Goal: Information Seeking & Learning: Check status

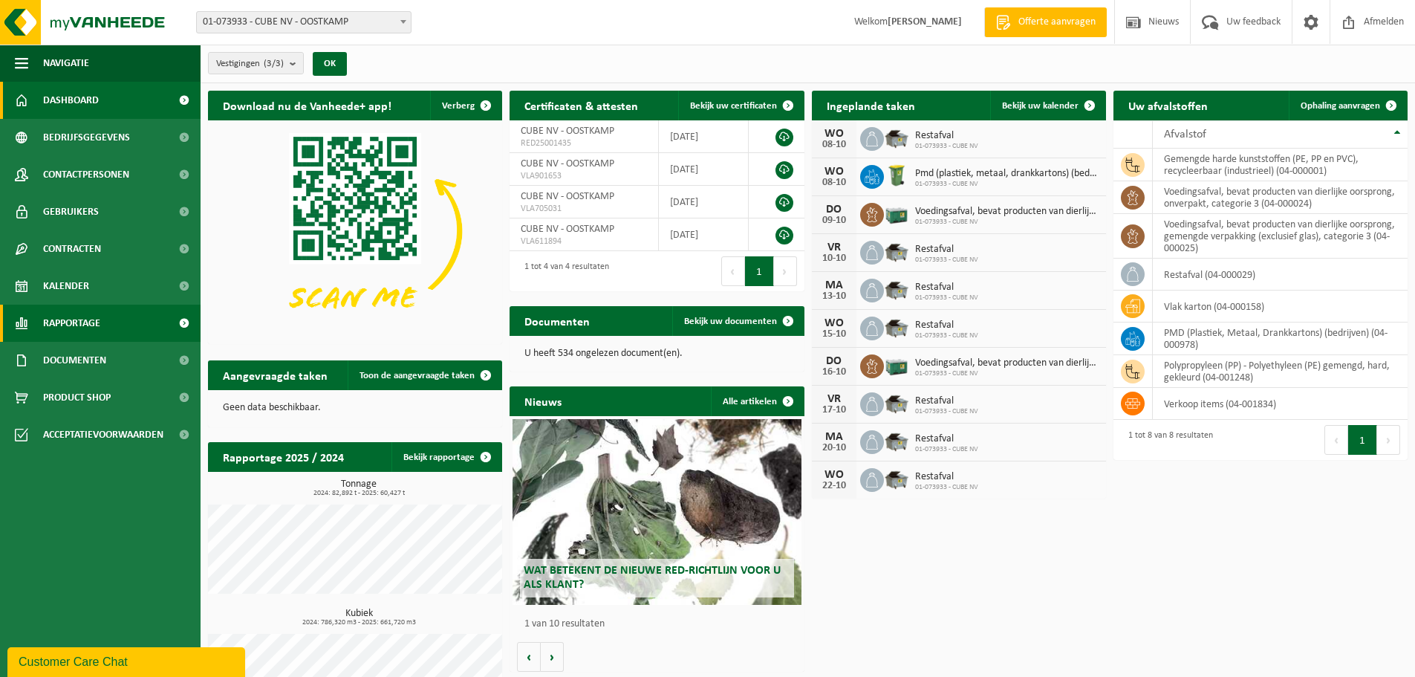
click at [64, 325] on span "Rapportage" at bounding box center [71, 322] width 57 height 37
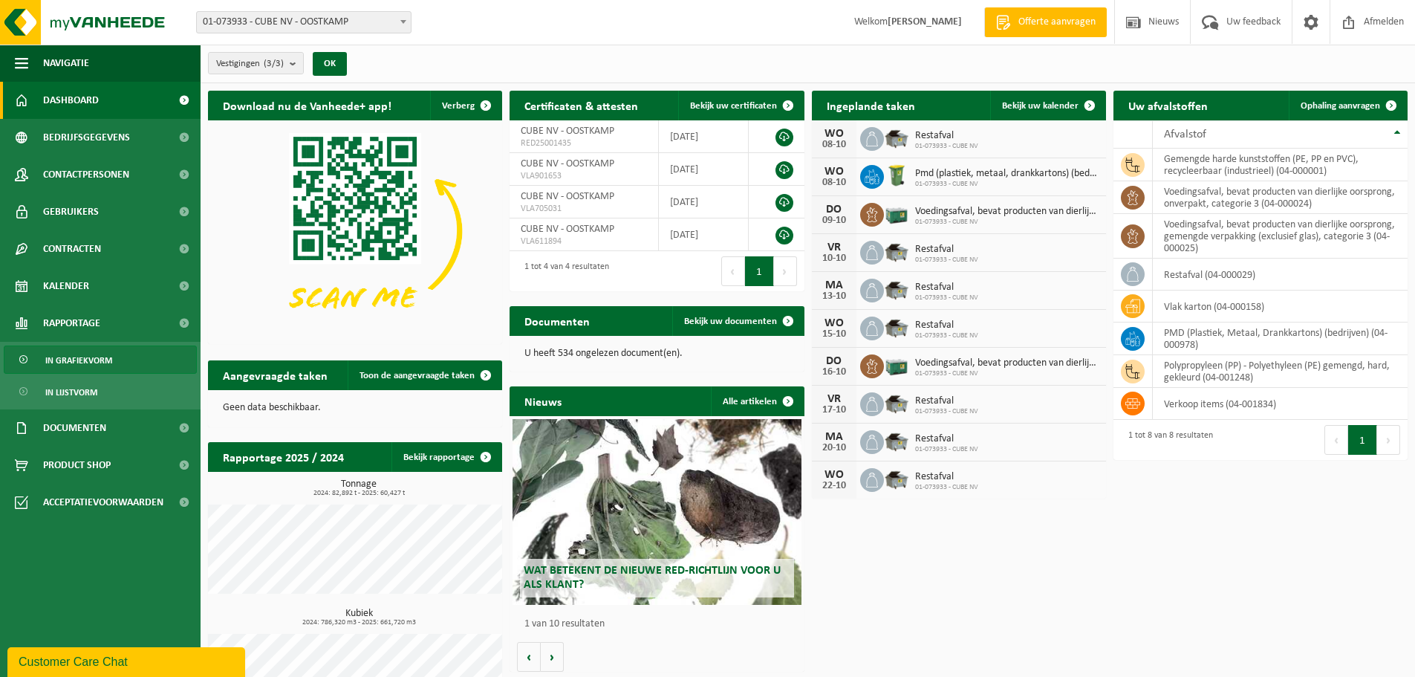
click at [76, 358] on span "In grafiekvorm" at bounding box center [78, 360] width 67 height 28
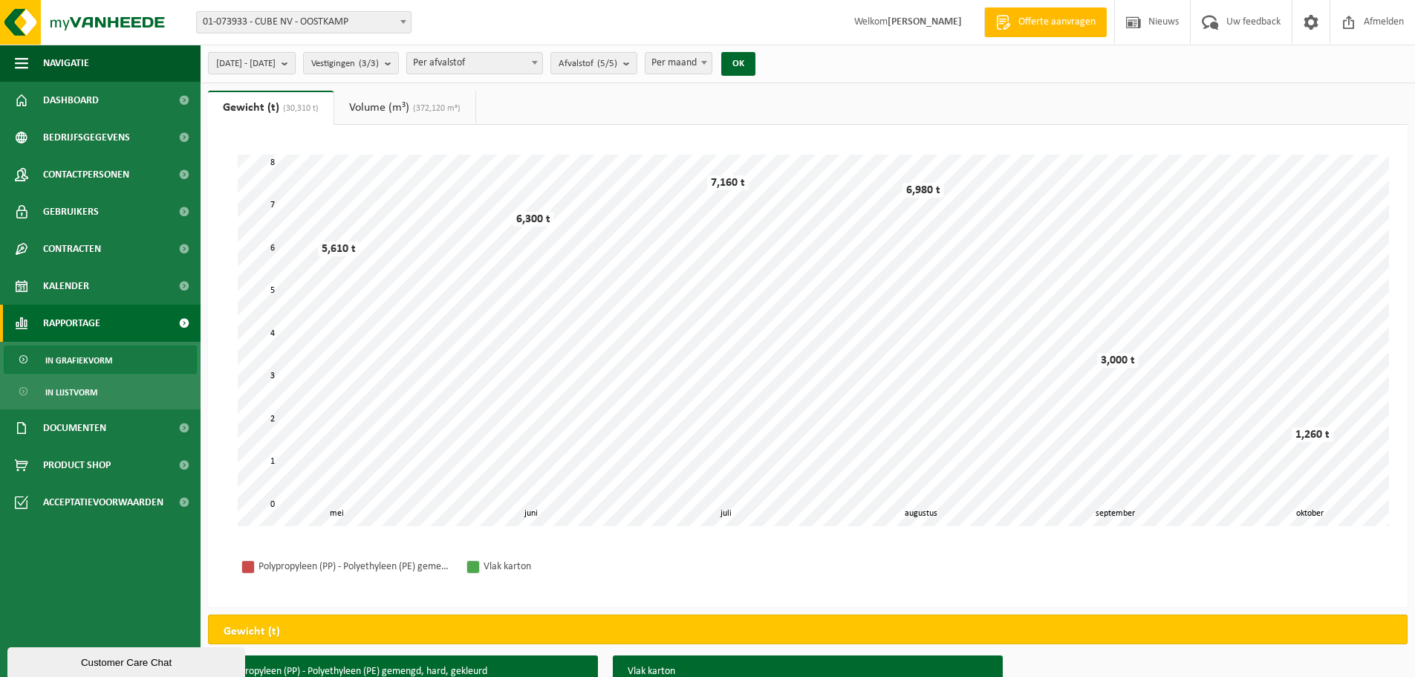
click at [276, 60] on span "2025-05-01 - 2025-10-07" at bounding box center [245, 64] width 59 height 22
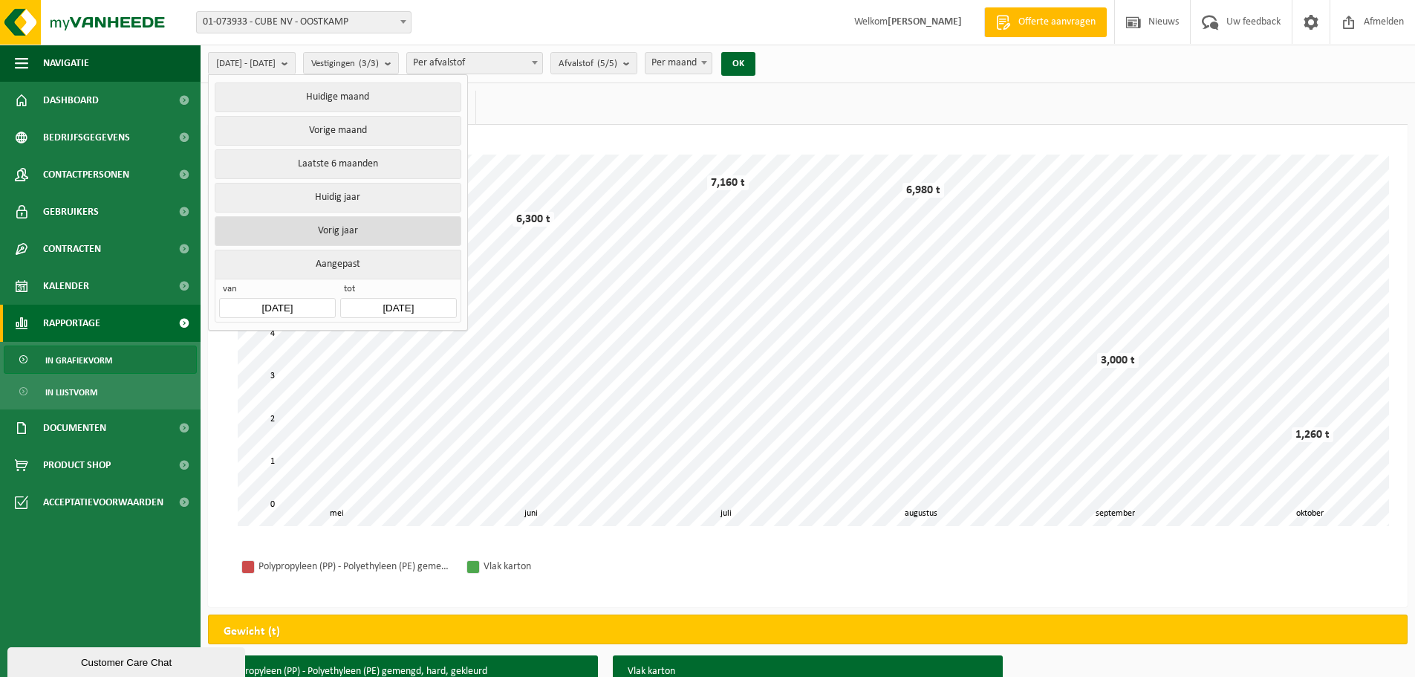
click at [306, 233] on button "Vorig jaar" at bounding box center [338, 231] width 246 height 30
type input "[DATE]"
type input "2024-12-31"
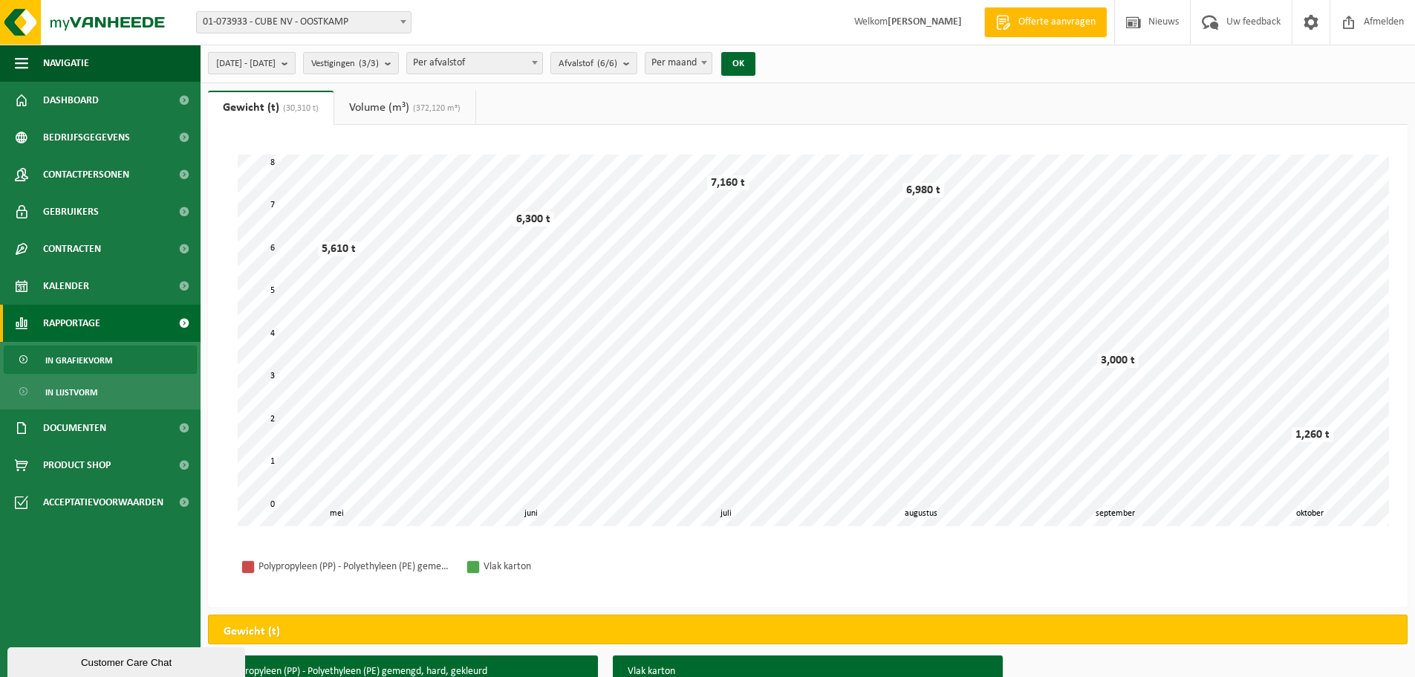
click at [276, 62] on span "2024-01-01 - 2024-12-31" at bounding box center [245, 64] width 59 height 22
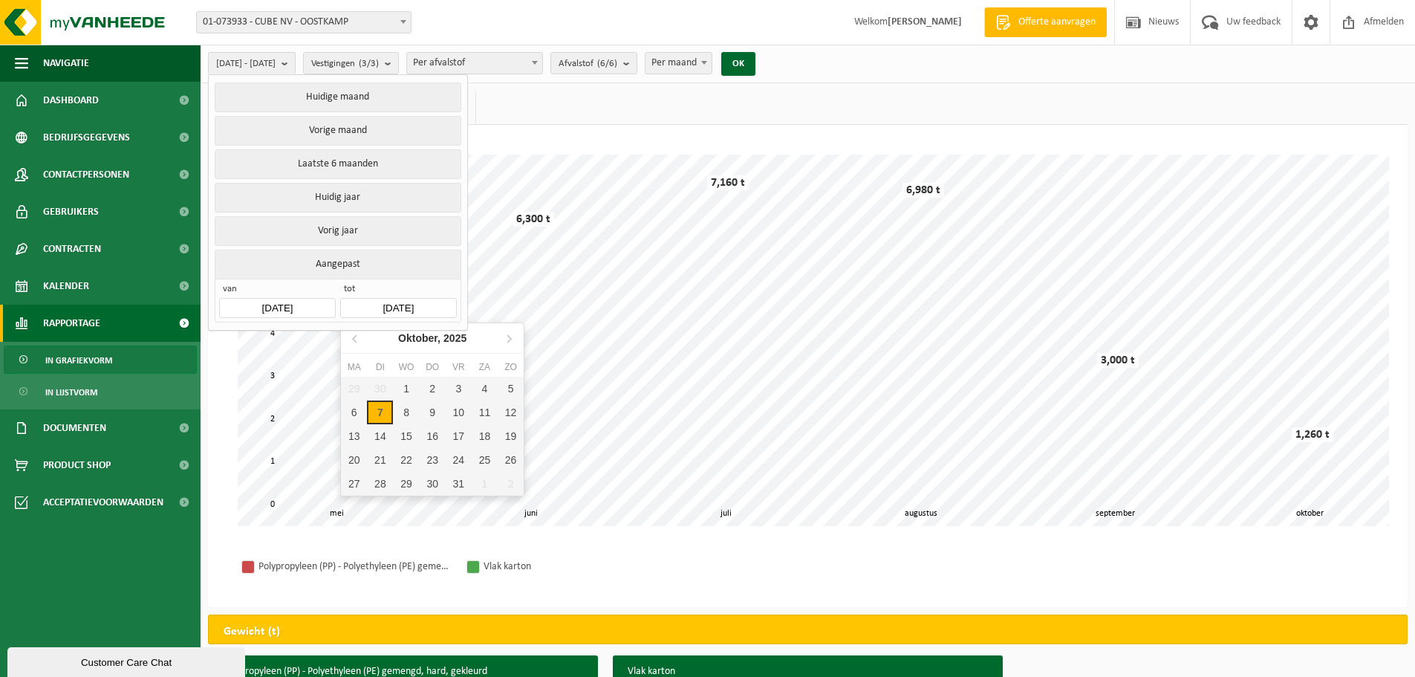
click at [383, 304] on input "2024-12-31" at bounding box center [398, 308] width 116 height 20
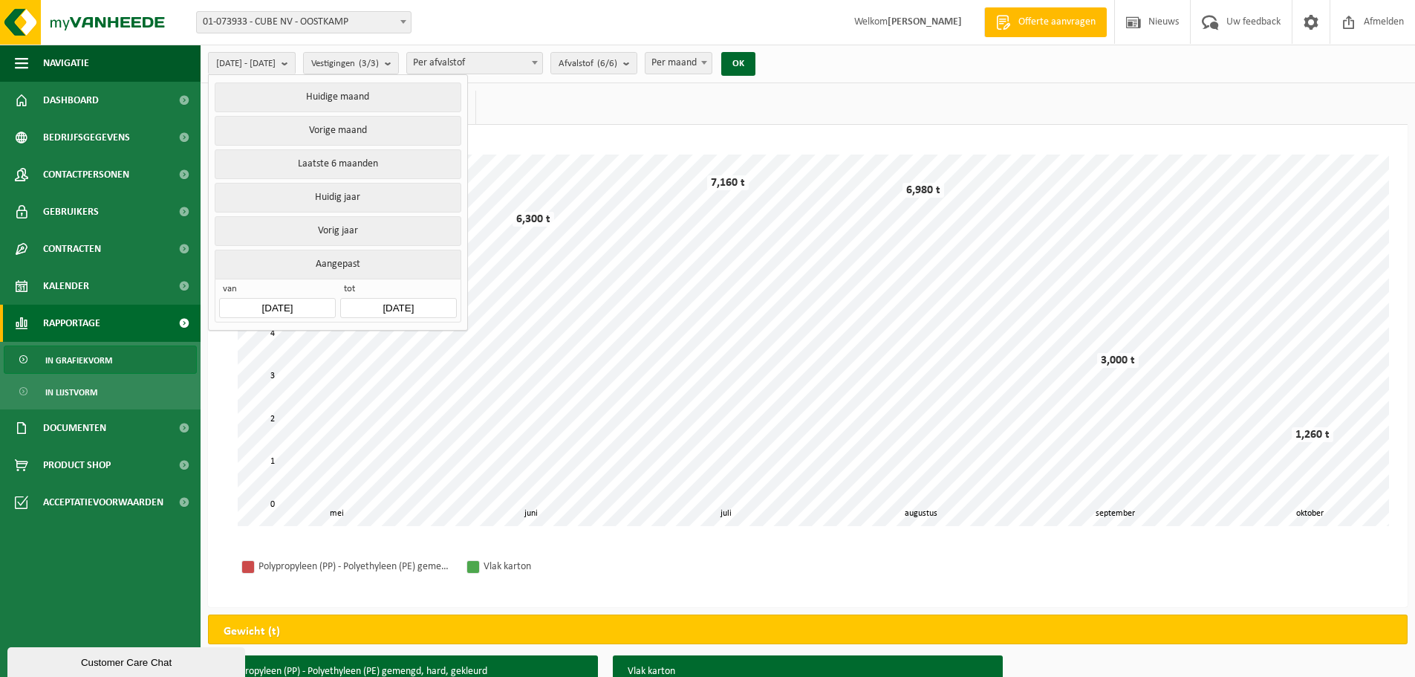
click at [336, 261] on button "Aangepast" at bounding box center [338, 264] width 246 height 29
click at [376, 292] on span "tot" at bounding box center [398, 290] width 116 height 15
click at [426, 299] on input "2024-12-31" at bounding box center [398, 308] width 116 height 20
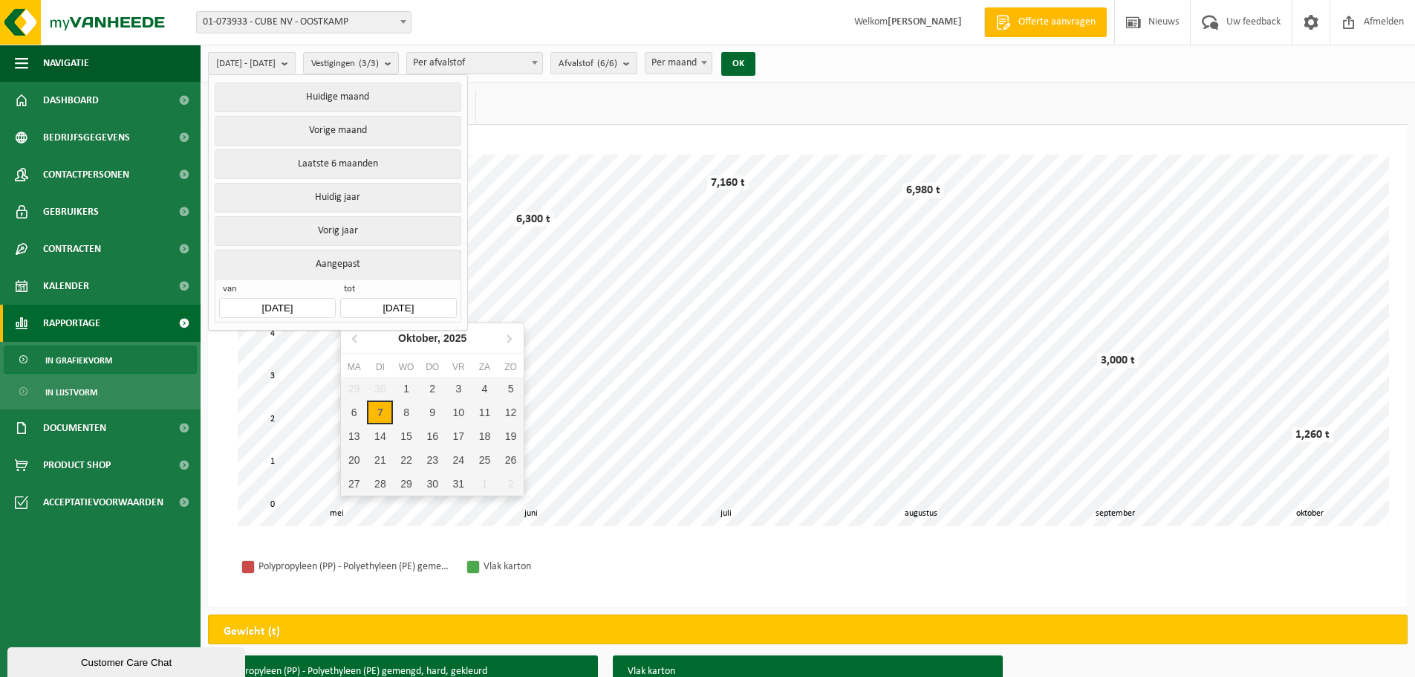
click at [377, 411] on div "7" at bounding box center [380, 412] width 26 height 24
type input "2025-05-01"
click at [425, 346] on div "Oktober, 2025" at bounding box center [432, 338] width 80 height 24
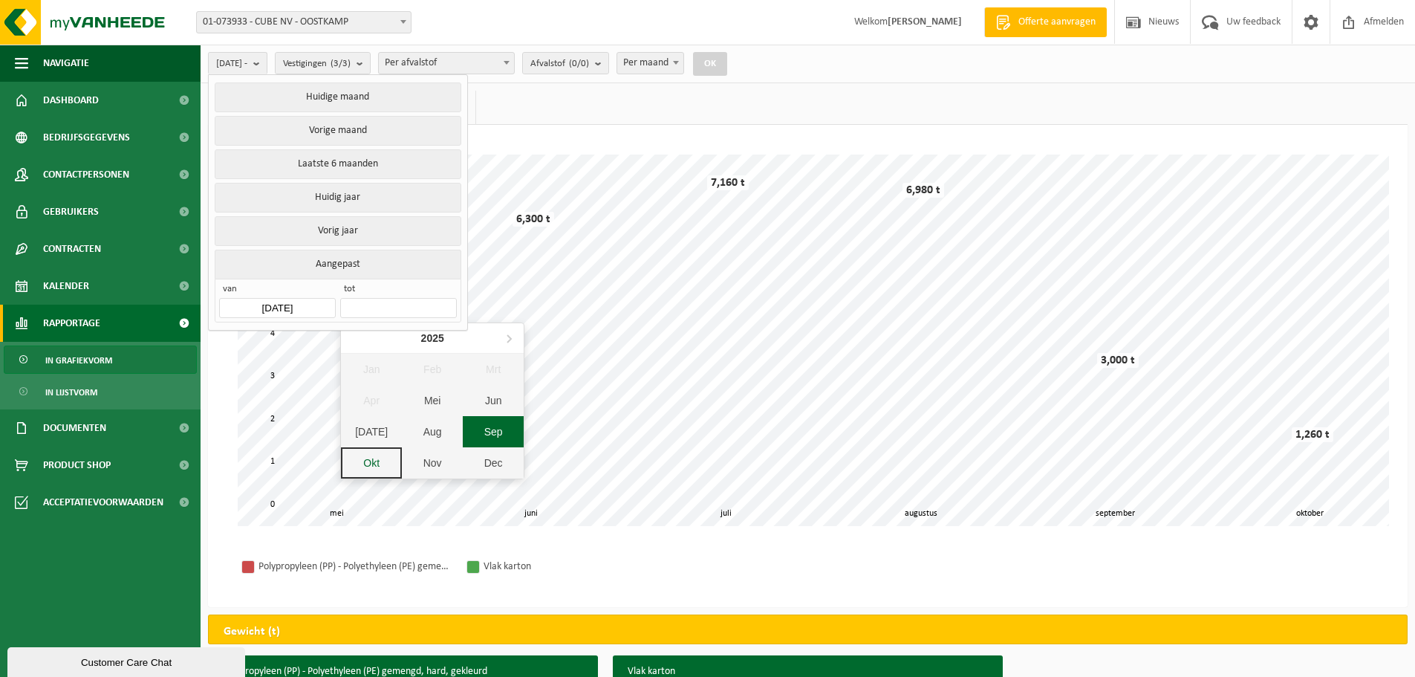
click at [483, 431] on div "Sep" at bounding box center [493, 431] width 61 height 31
click at [377, 486] on div "30" at bounding box center [380, 484] width 26 height 24
type input "[DATE]"
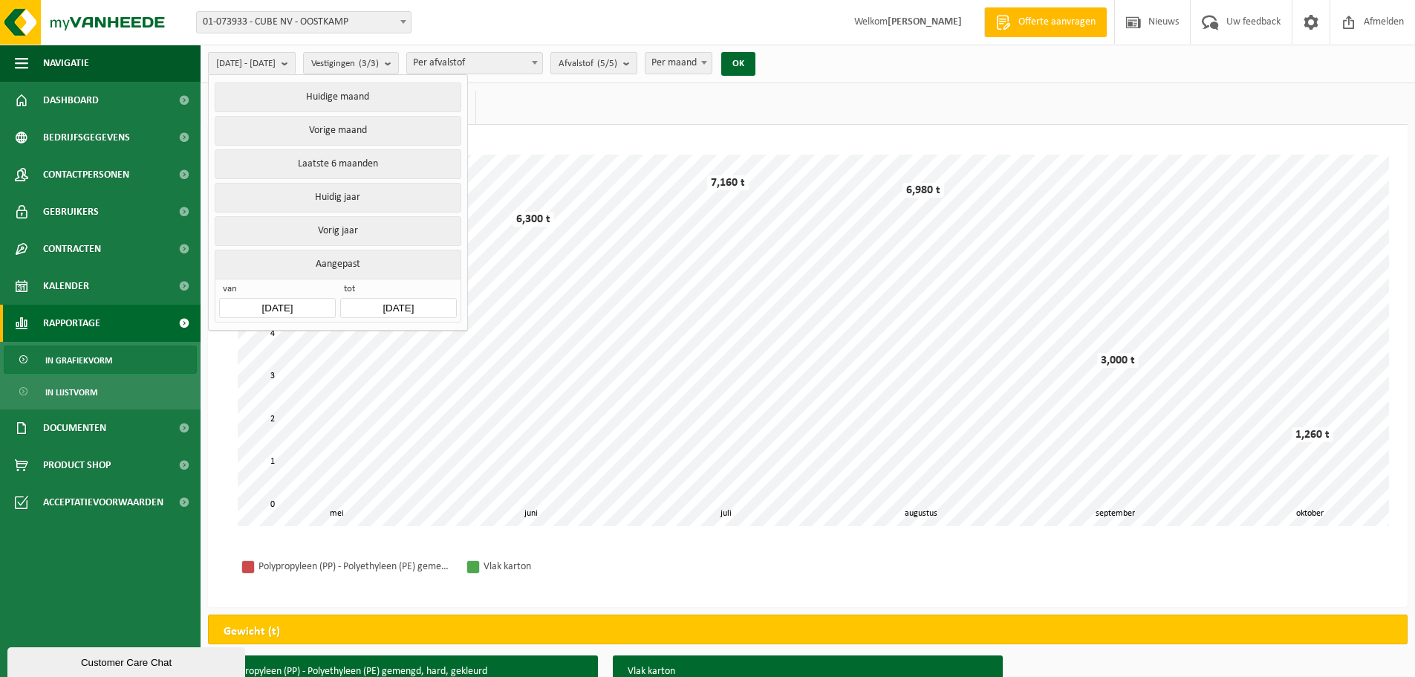
click at [617, 65] on count "(5/5)" at bounding box center [607, 64] width 20 height 10
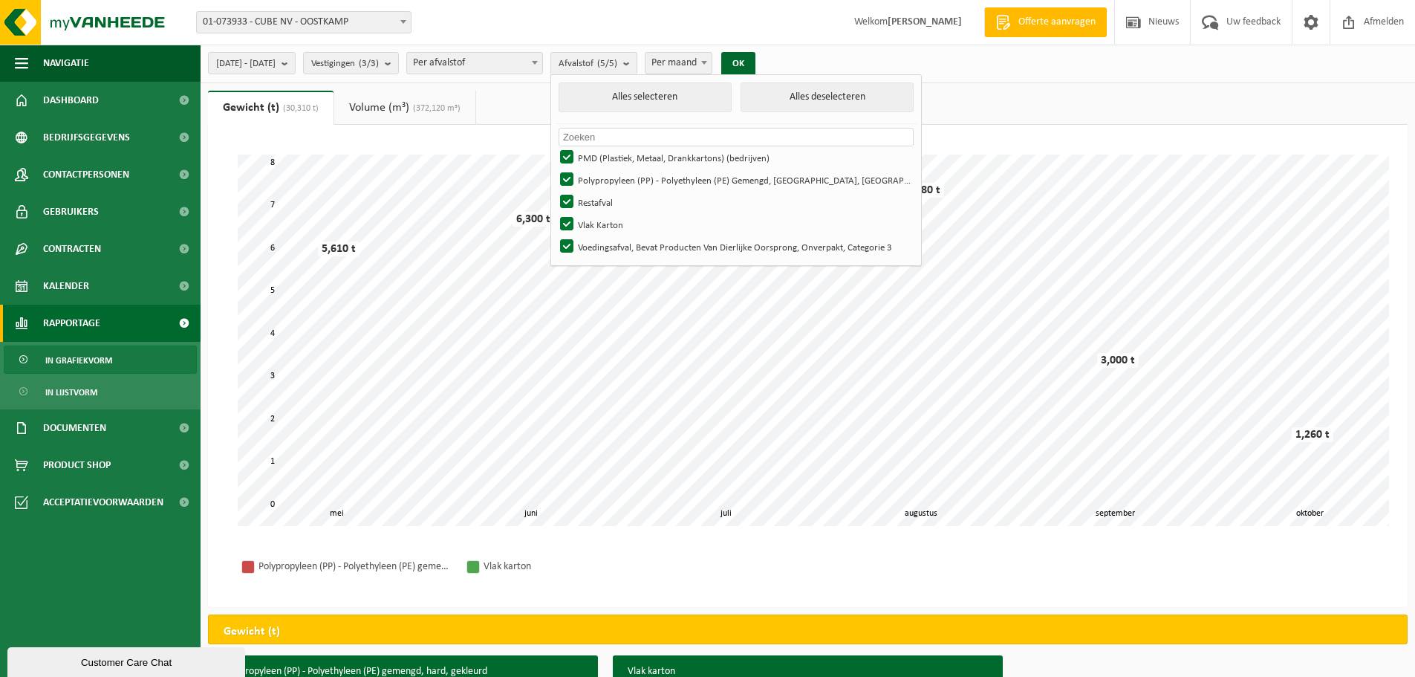
click at [375, 105] on link "Volume (m³) (372,120 m³)" at bounding box center [404, 108] width 141 height 34
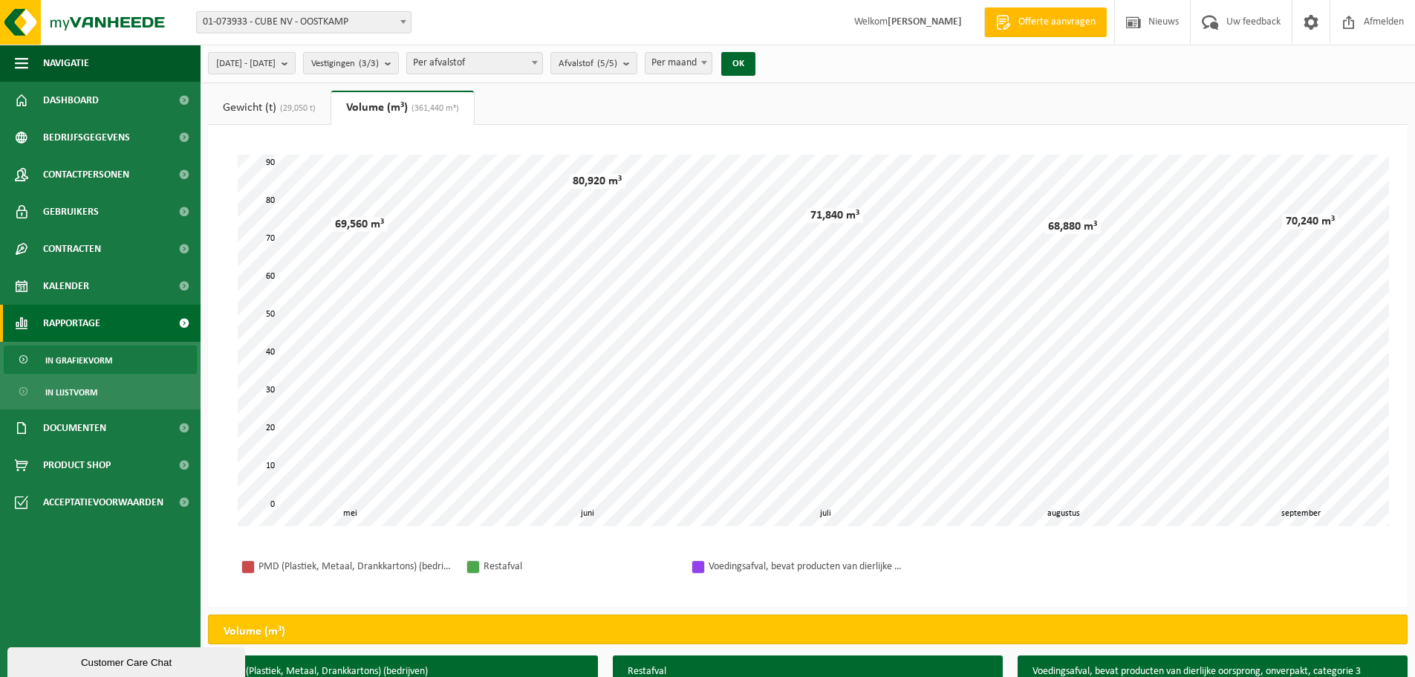
click at [238, 108] on link "Gewicht (t) (29,050 t)" at bounding box center [269, 108] width 123 height 34
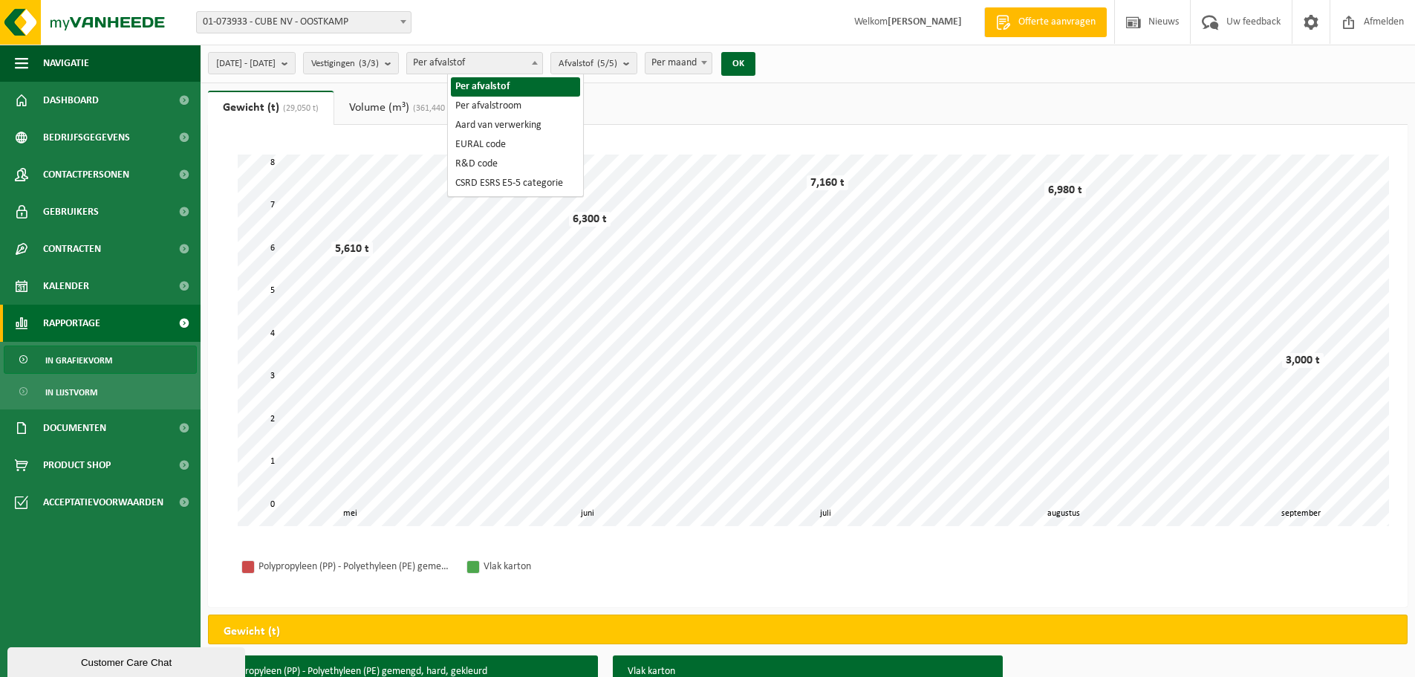
click at [522, 62] on span "Per afvalstof" at bounding box center [474, 63] width 135 height 21
click at [517, 76] on span "Per afvalstof Per afvalstroom Aard van verwerking EURAL code R&D code CSRD ESRS…" at bounding box center [515, 135] width 135 height 122
click at [617, 62] on count "(5/5)" at bounding box center [607, 64] width 20 height 10
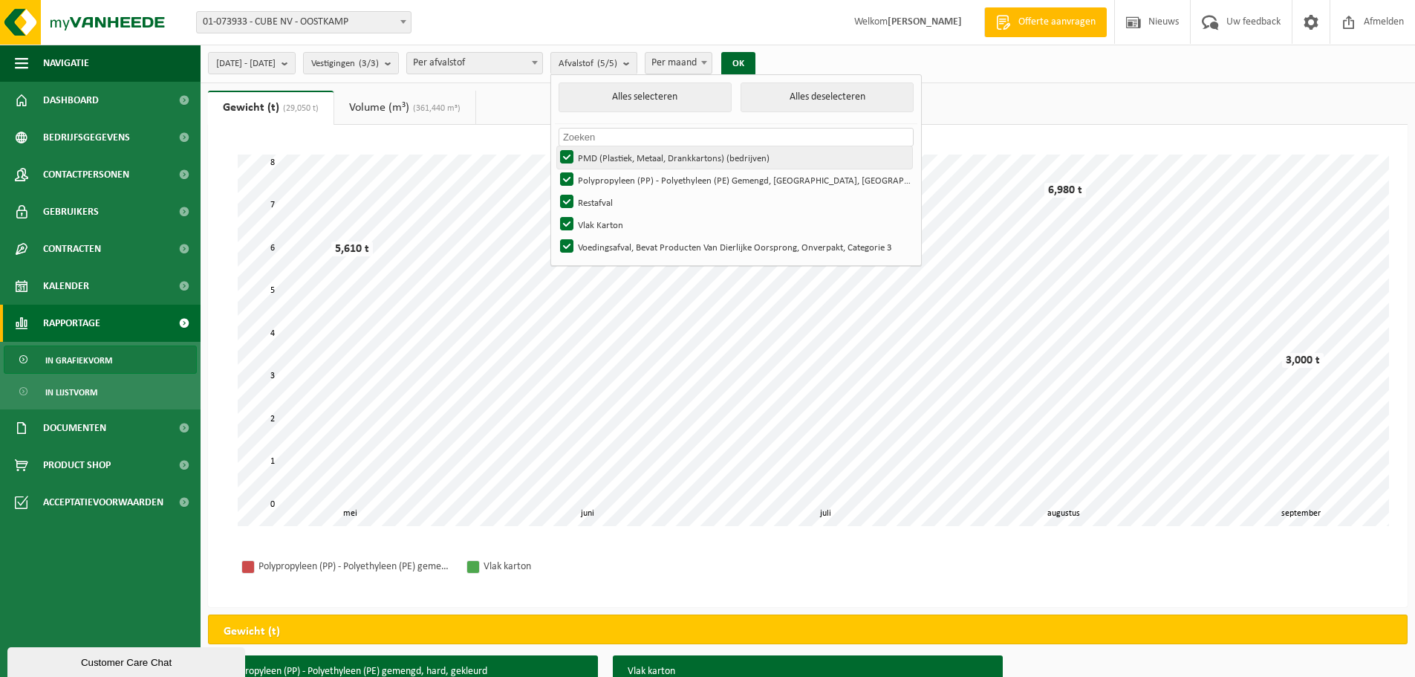
click at [668, 157] on label "PMD (Plastiek, Metaal, Drankkartons) (bedrijven)" at bounding box center [734, 157] width 355 height 22
click at [555, 146] on input "PMD (Plastiek, Metaal, Drankkartons) (bedrijven)" at bounding box center [554, 146] width 1 height 1
checkbox input "false"
click at [645, 204] on label "Restafval" at bounding box center [734, 202] width 355 height 22
click at [555, 191] on input "Restafval" at bounding box center [554, 190] width 1 height 1
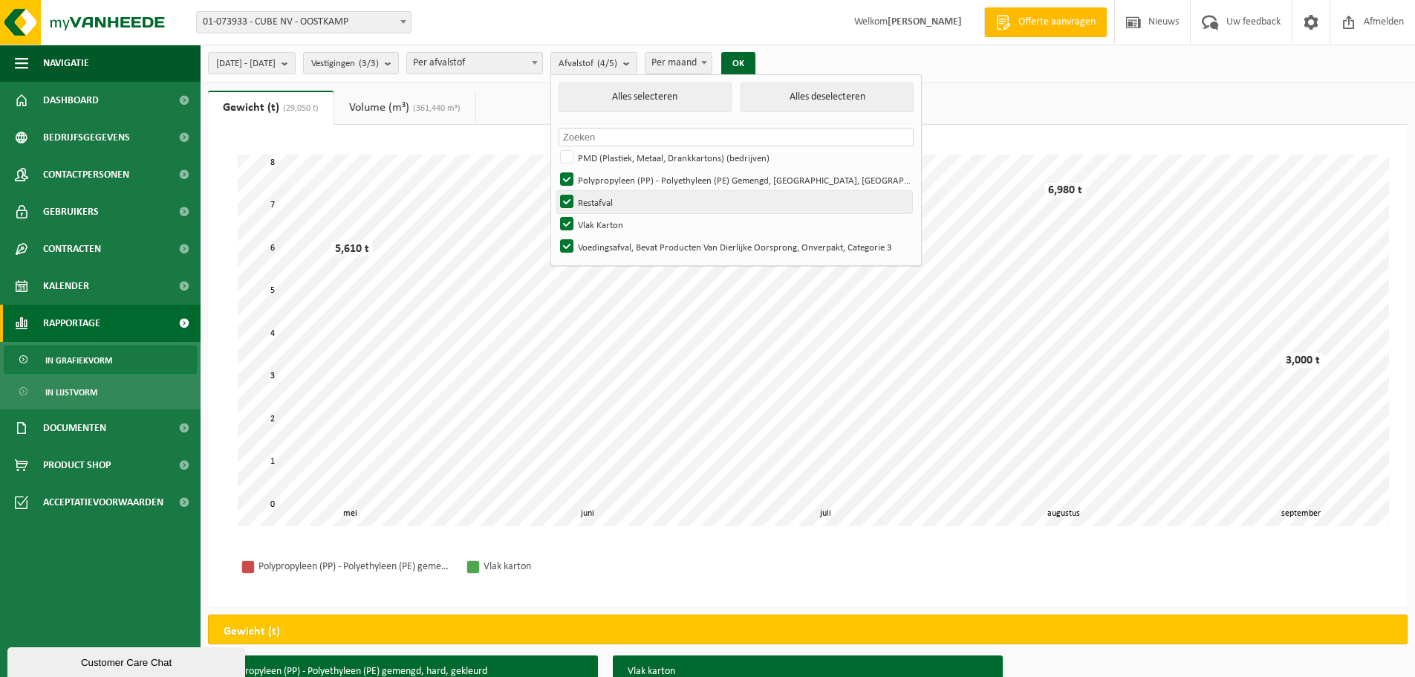
checkbox input "false"
click at [636, 180] on label "Polypropyleen (PP) - Polyethyleen (PE) Gemengd, [GEOGRAPHIC_DATA], [GEOGRAPHIC_…" at bounding box center [734, 180] width 355 height 22
click at [555, 169] on input "Polypropyleen (PP) - Polyethyleen (PE) Gemengd, [GEOGRAPHIC_DATA], [GEOGRAPHIC_…" at bounding box center [554, 168] width 1 height 1
checkbox input "false"
click at [615, 204] on label "Restafval" at bounding box center [734, 202] width 355 height 22
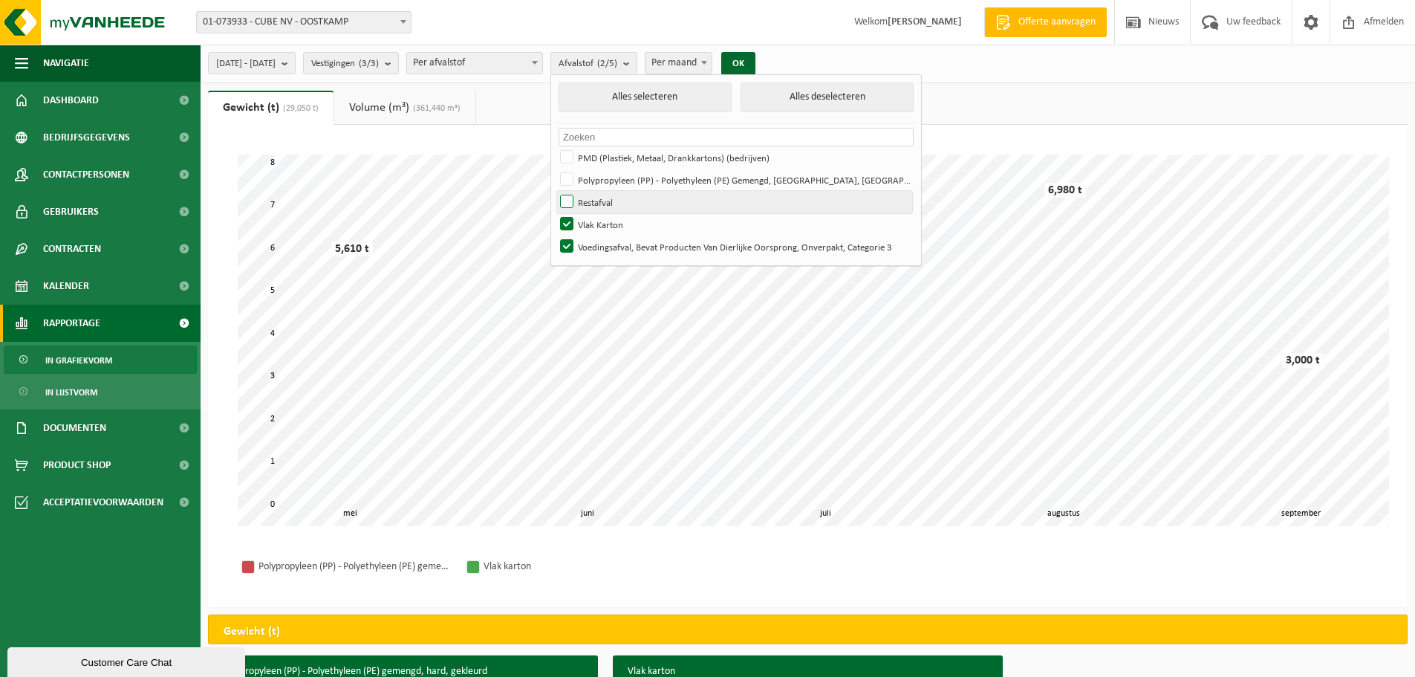
click at [555, 191] on input "Restafval" at bounding box center [554, 190] width 1 height 1
checkbox input "true"
click at [613, 224] on label "Vlak Karton" at bounding box center [734, 224] width 355 height 22
click at [555, 213] on input "Vlak Karton" at bounding box center [554, 212] width 1 height 1
checkbox input "false"
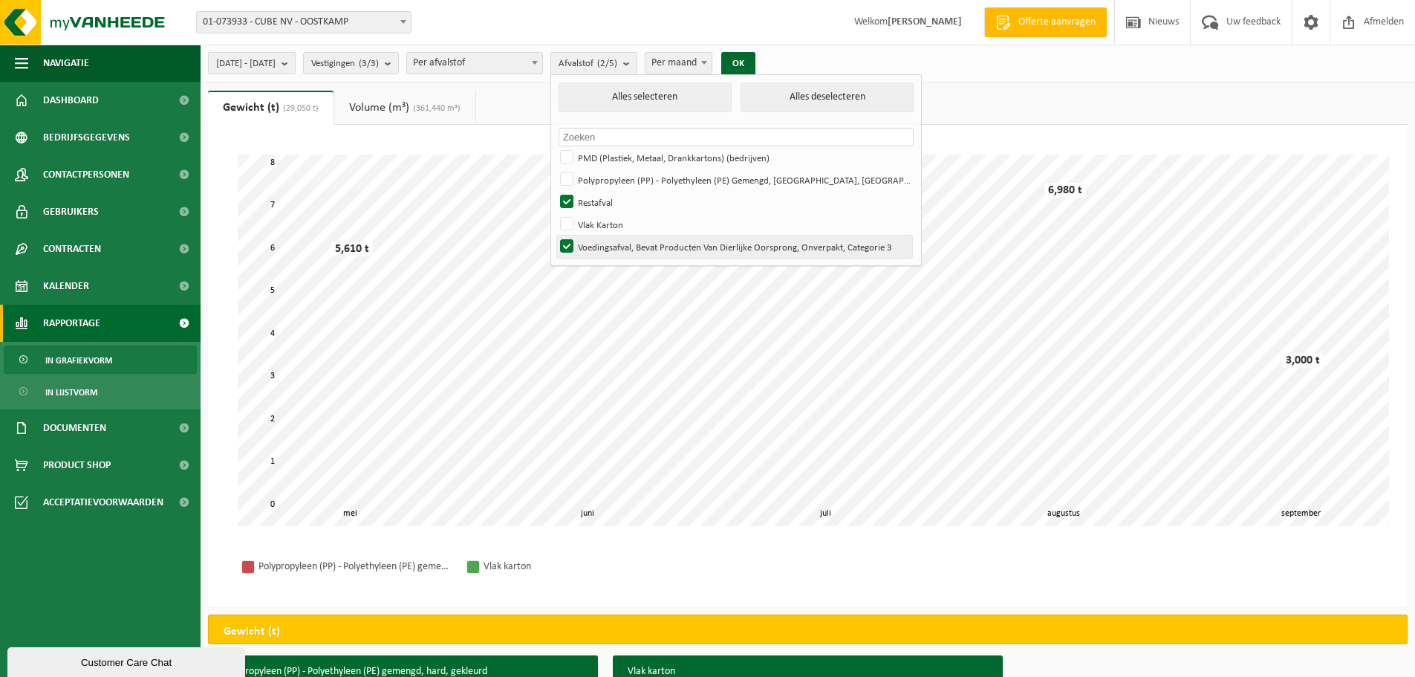
click at [613, 241] on label "Voedingsafval, Bevat Producten Van Dierlijke Oorsprong, Onverpakt, Categorie 3" at bounding box center [734, 246] width 355 height 22
click at [555, 235] on input "Voedingsafval, Bevat Producten Van Dierlijke Oorsprong, Onverpakt, Categorie 3" at bounding box center [554, 235] width 1 height 1
checkbox input "false"
click at [755, 65] on button "OK" at bounding box center [738, 64] width 34 height 24
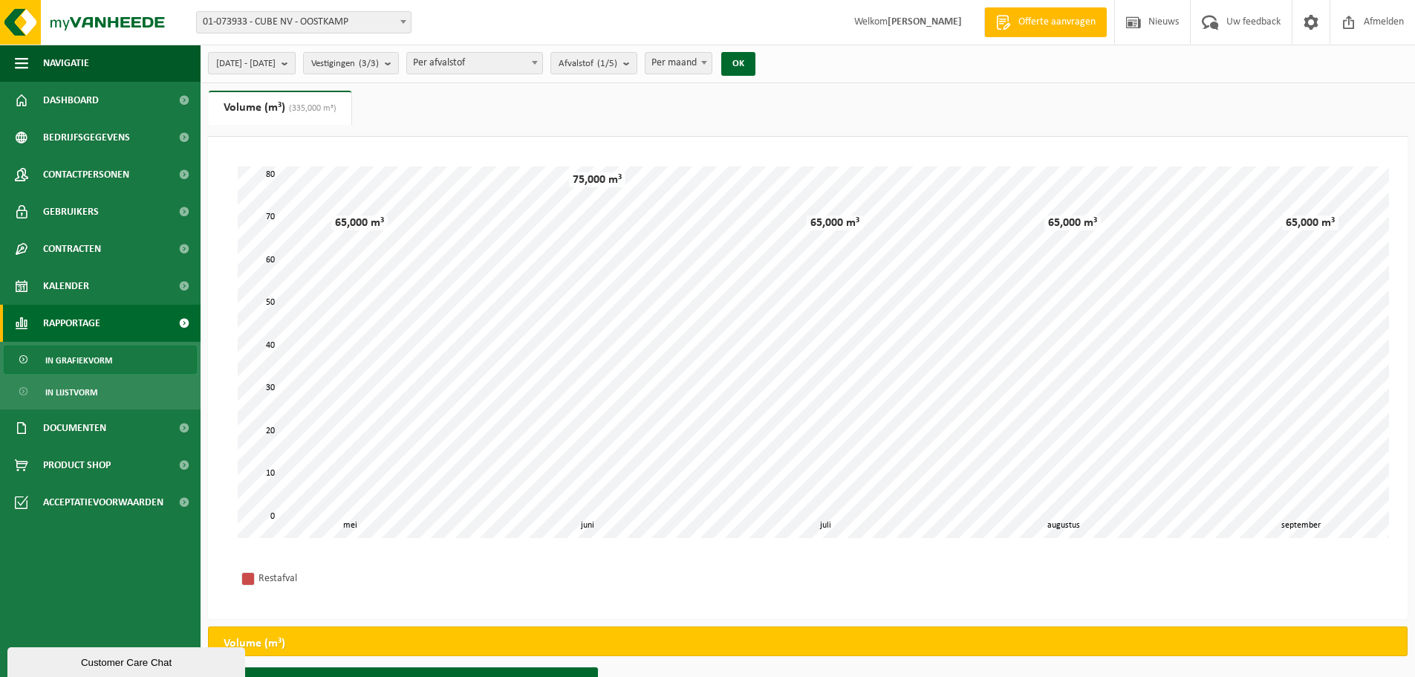
click at [235, 65] on span "2025-05-01 - 2025-09-30" at bounding box center [245, 64] width 59 height 22
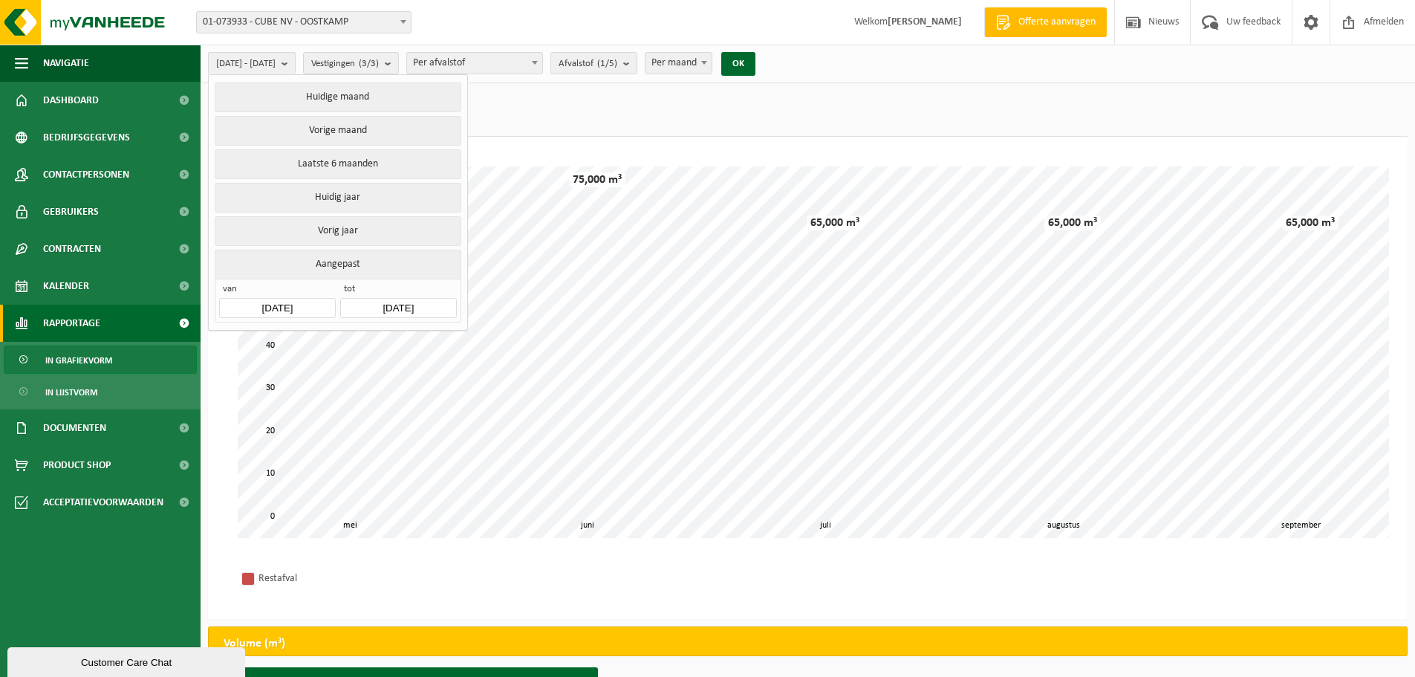
click at [309, 304] on input "2025-05-01" at bounding box center [277, 308] width 116 height 20
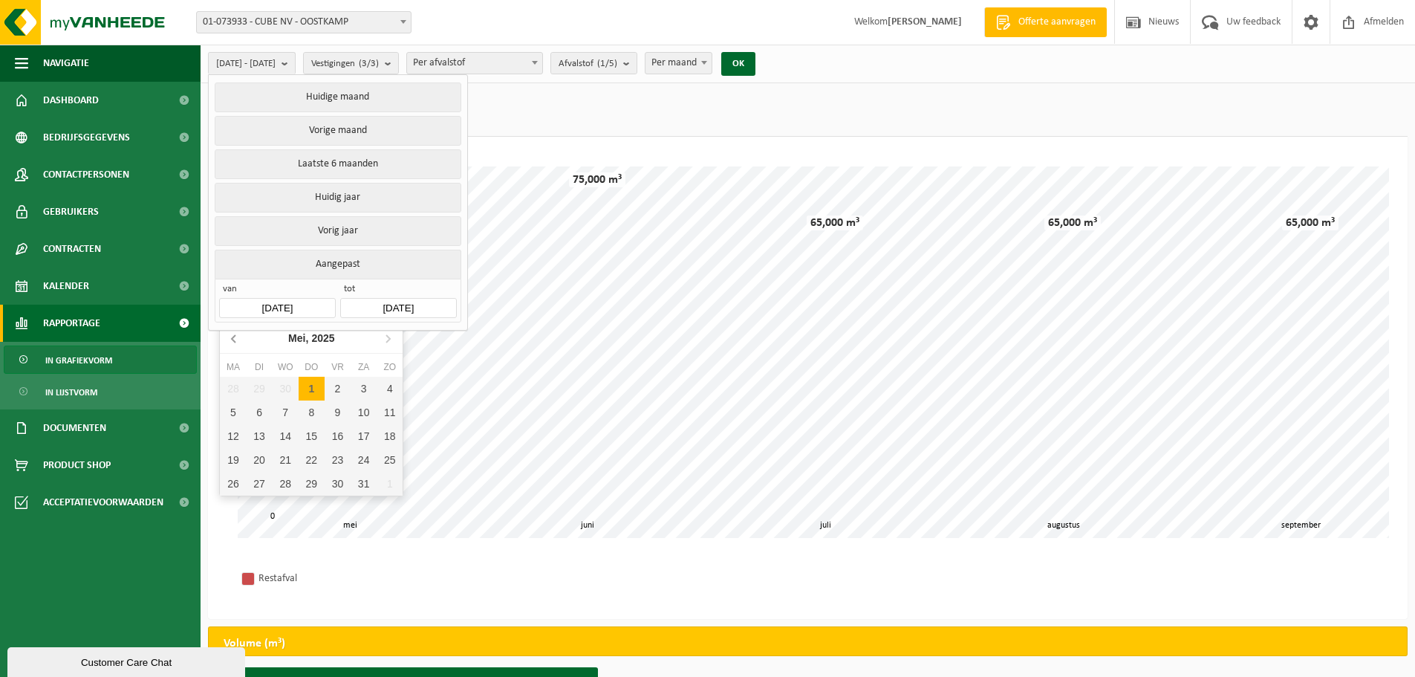
click at [226, 336] on icon at bounding box center [235, 338] width 24 height 24
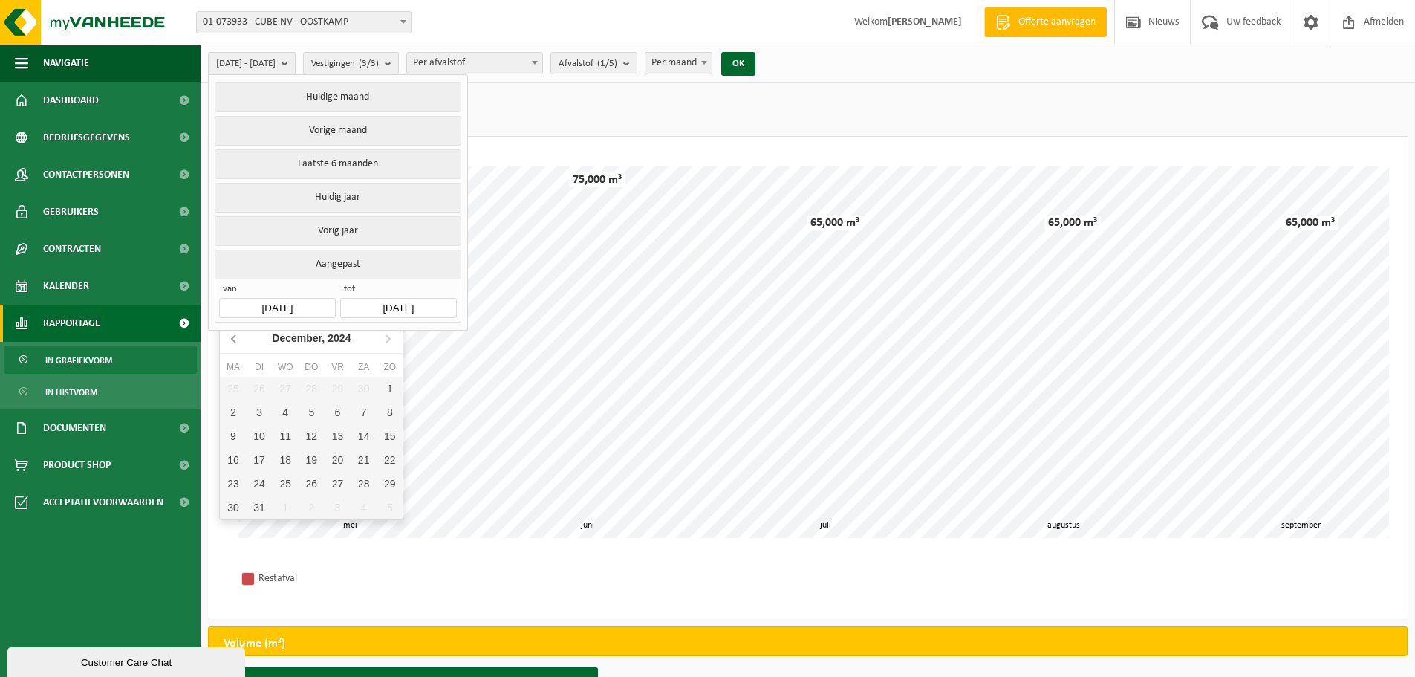
click at [226, 336] on icon at bounding box center [235, 338] width 24 height 24
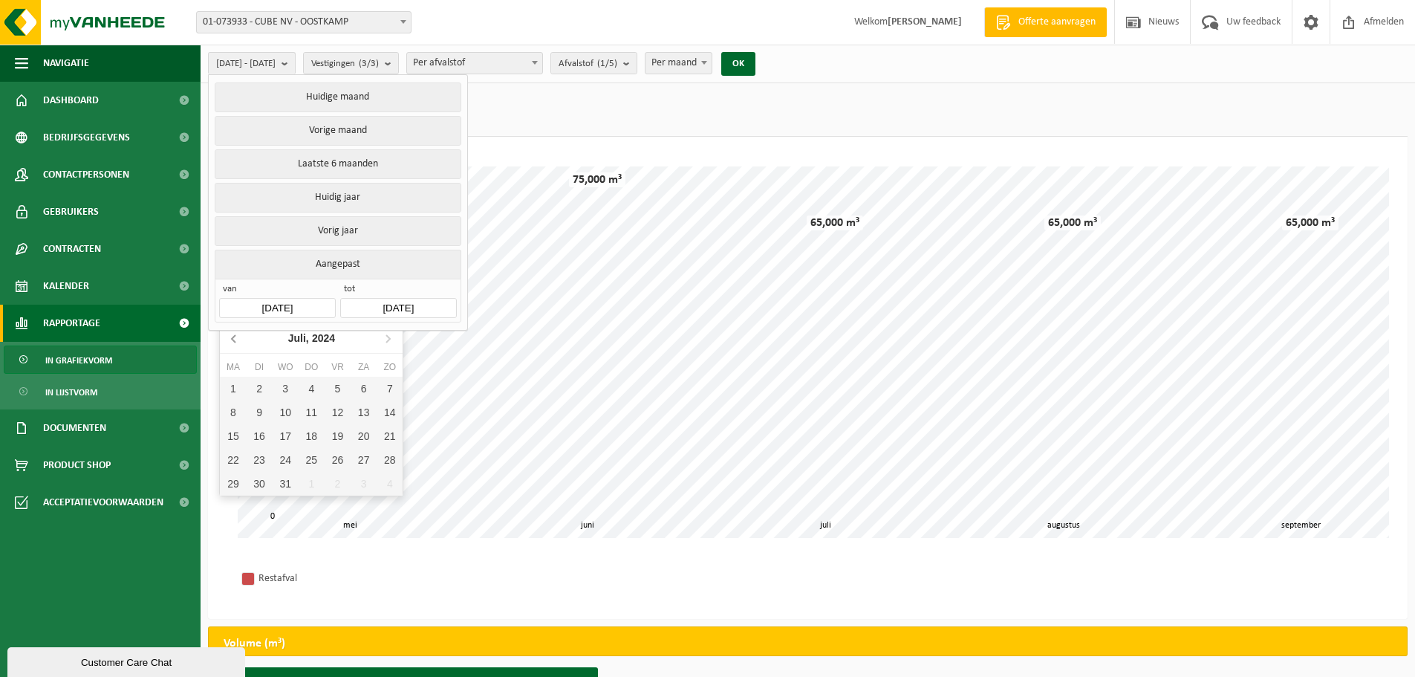
click at [226, 336] on icon at bounding box center [235, 338] width 24 height 24
click at [227, 336] on icon at bounding box center [235, 338] width 24 height 24
click at [229, 336] on icon at bounding box center [235, 338] width 24 height 24
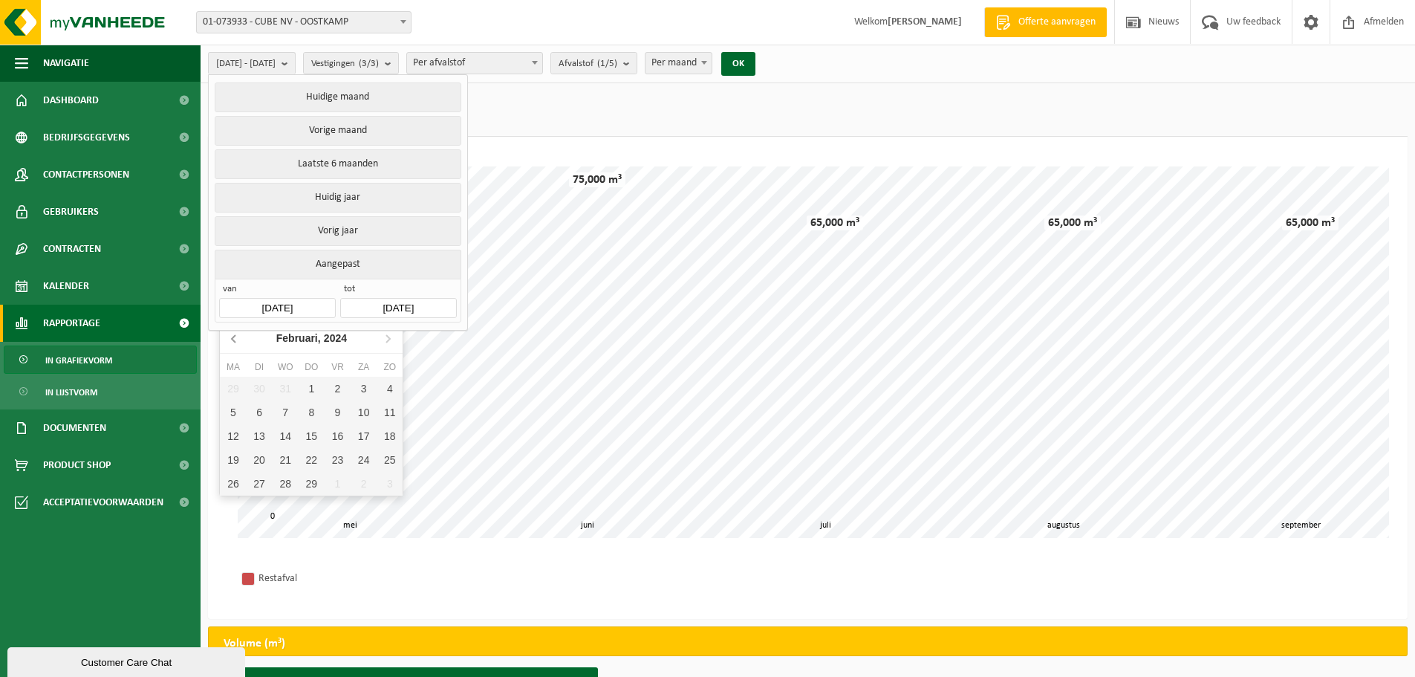
click at [232, 340] on icon at bounding box center [234, 338] width 4 height 7
click at [238, 385] on div "1" at bounding box center [233, 389] width 26 height 24
type input "[DATE]"
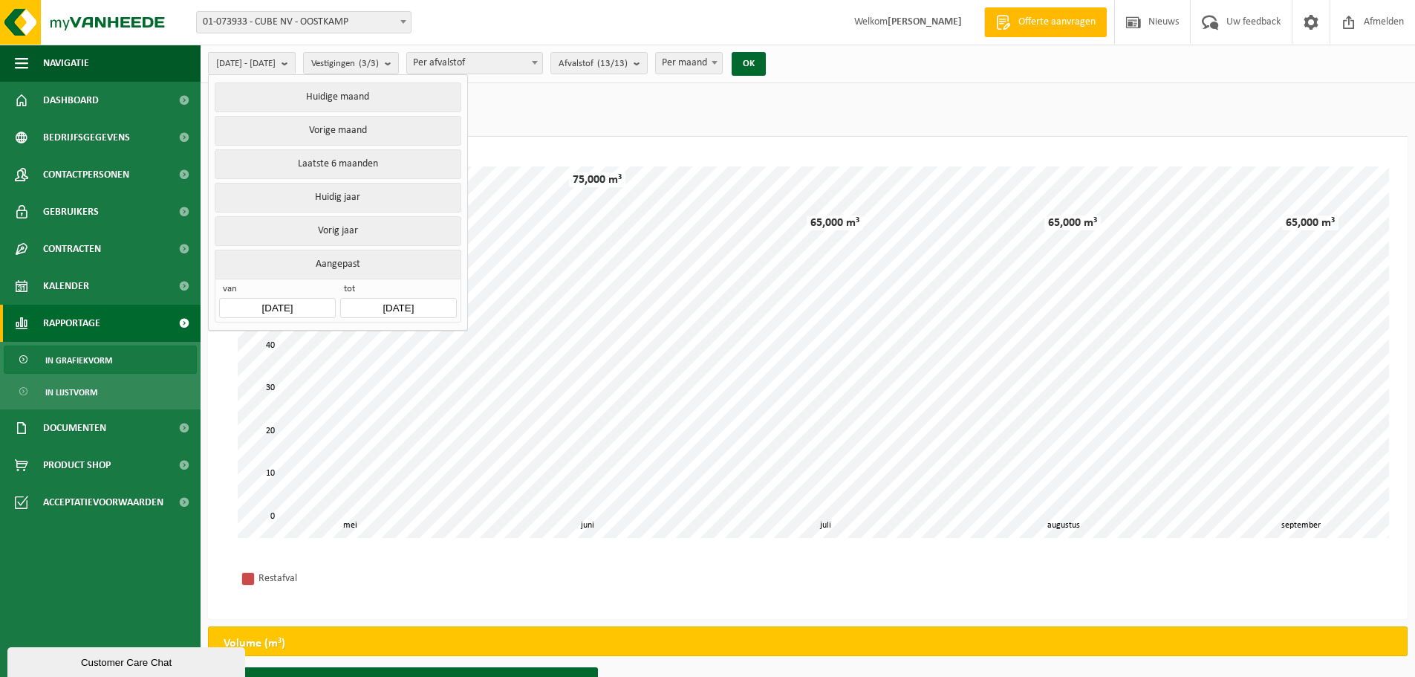
click at [753, 105] on ul "Gewicht (t) (29,050 t) Volume (m³) (335,000 m³)" at bounding box center [807, 114] width 1199 height 46
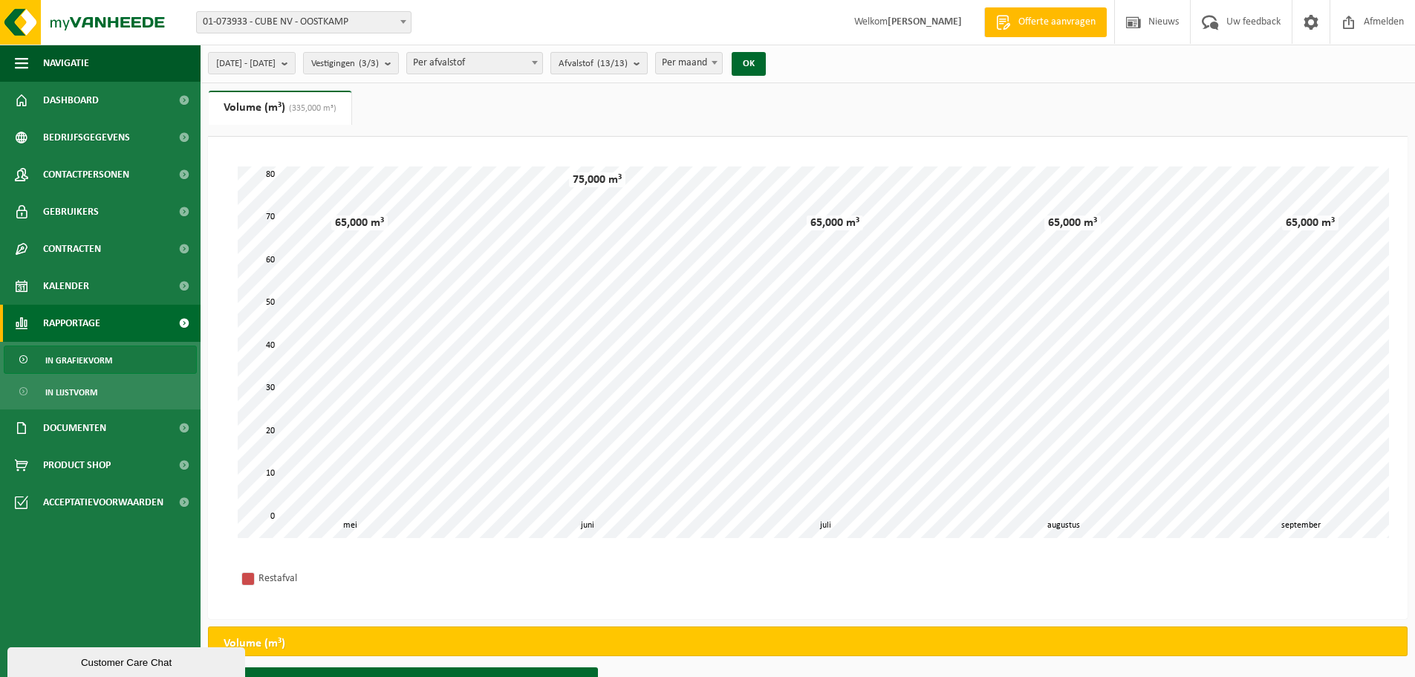
click at [648, 59] on button "Afvalstof (13/13)" at bounding box center [598, 63] width 97 height 22
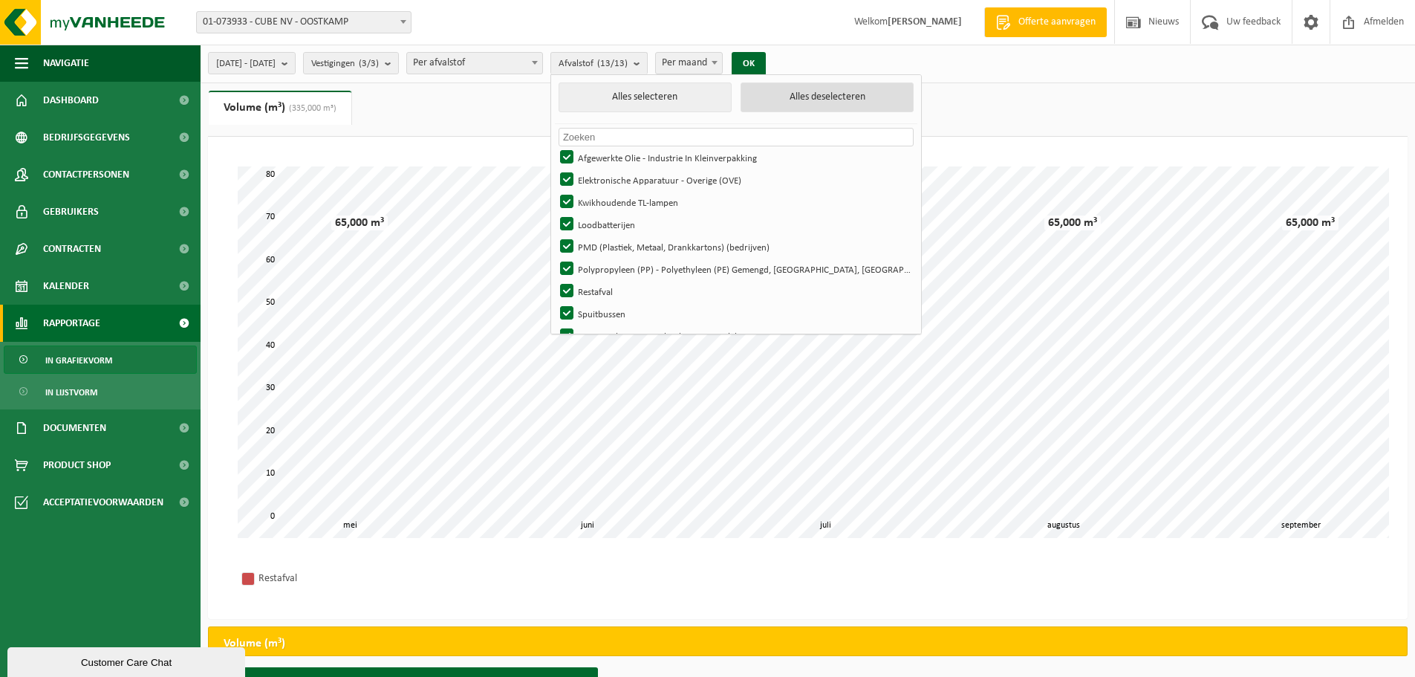
click at [842, 100] on button "Alles deselecteren" at bounding box center [826, 97] width 173 height 30
checkbox input "false"
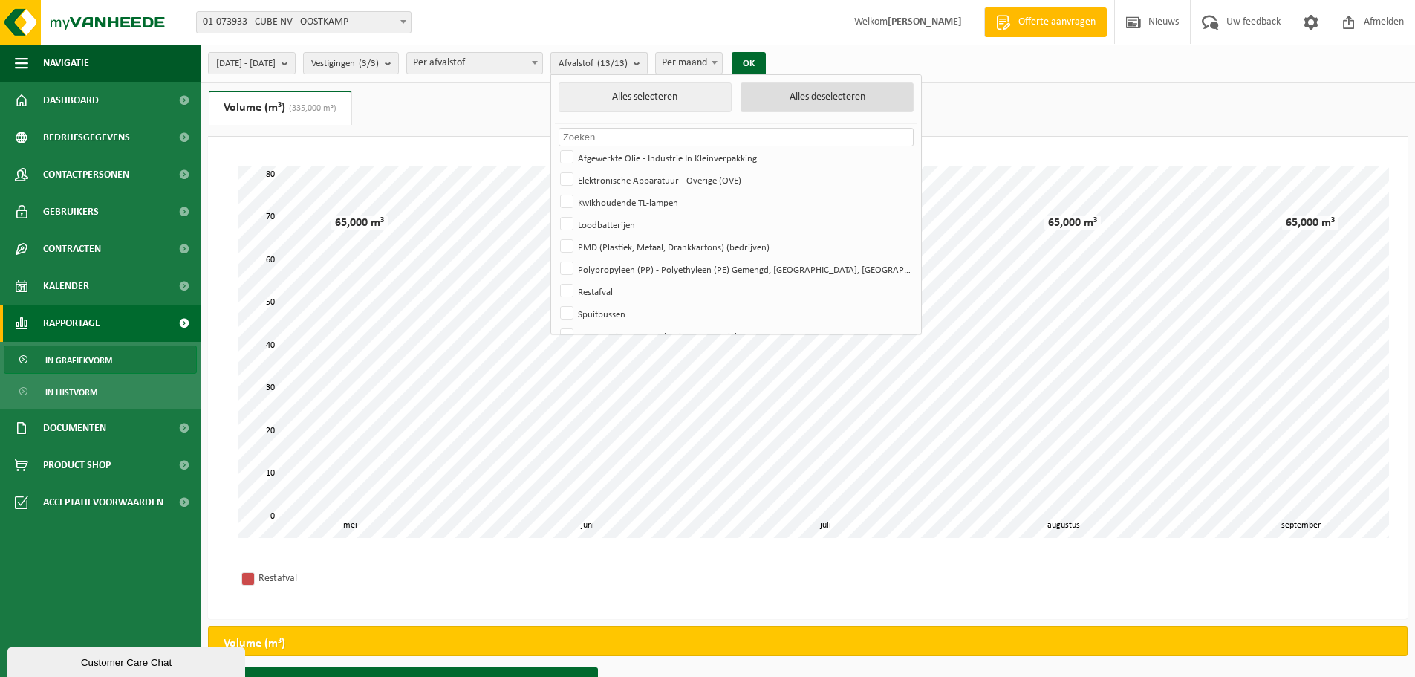
checkbox input "false"
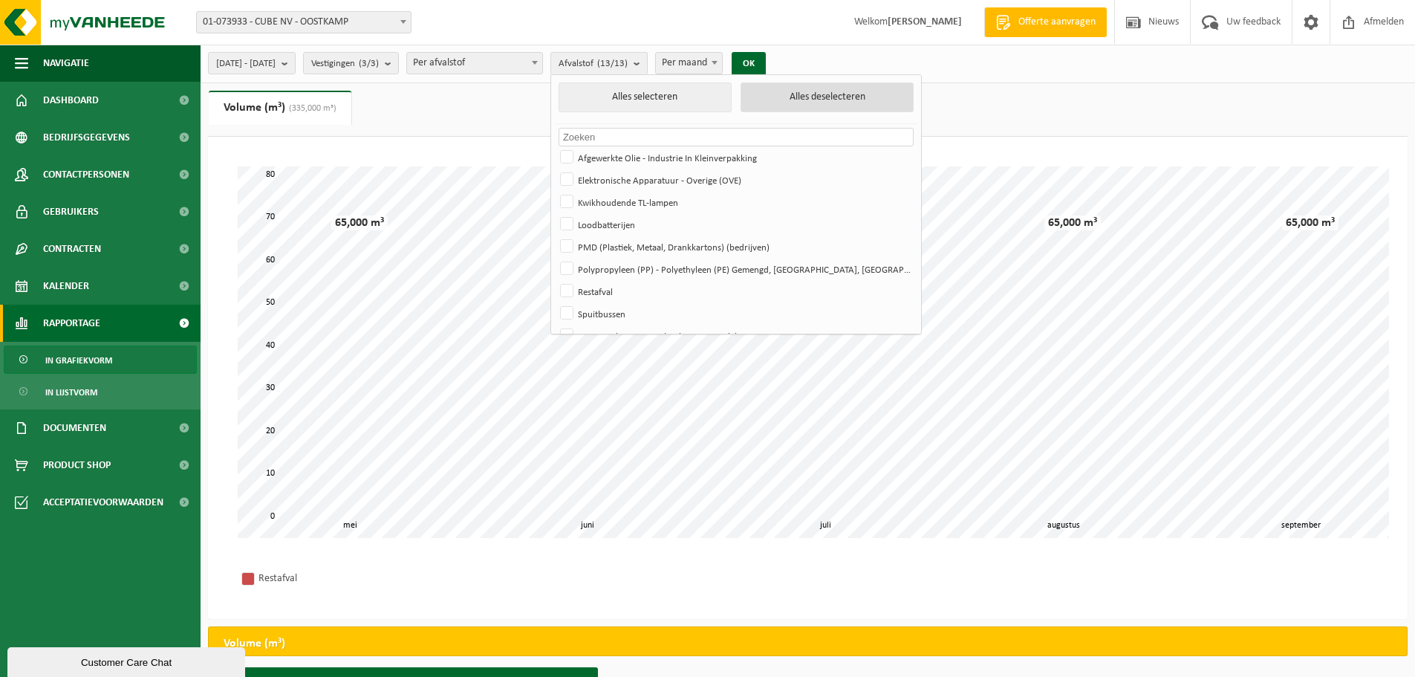
checkbox input "false"
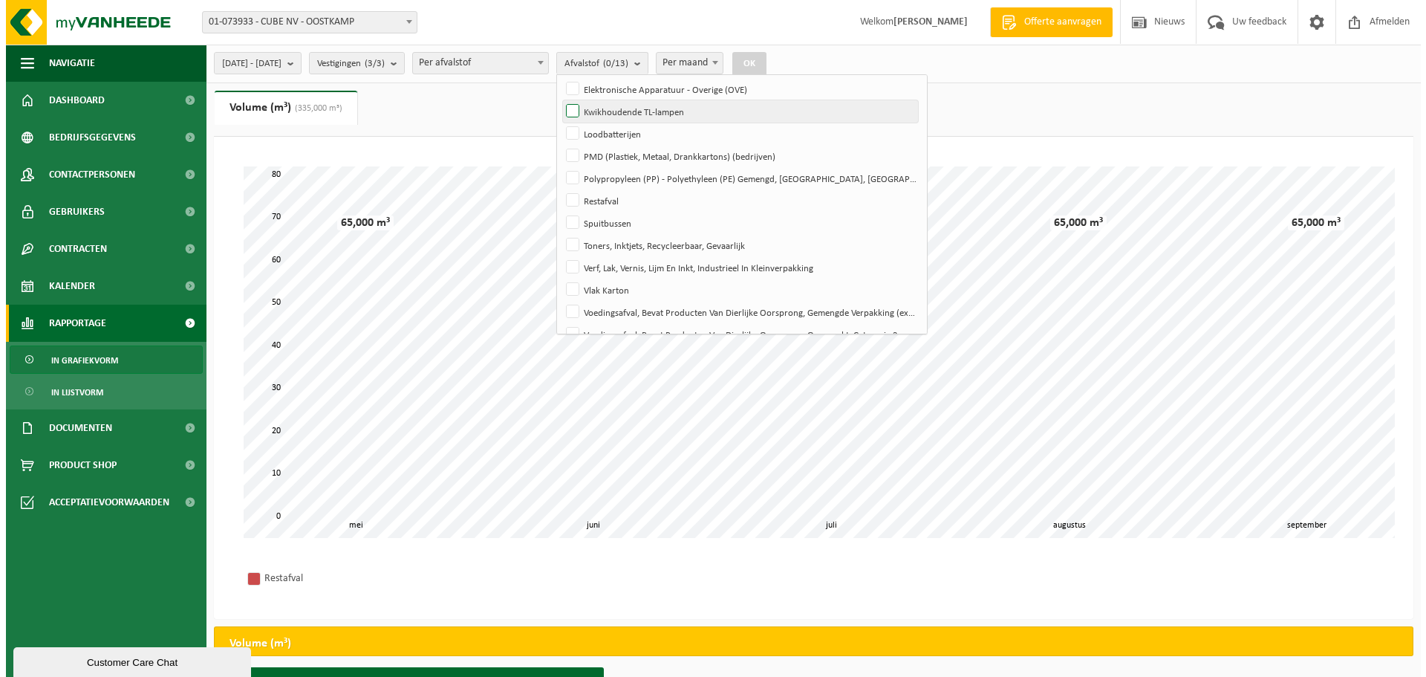
scroll to position [109, 0]
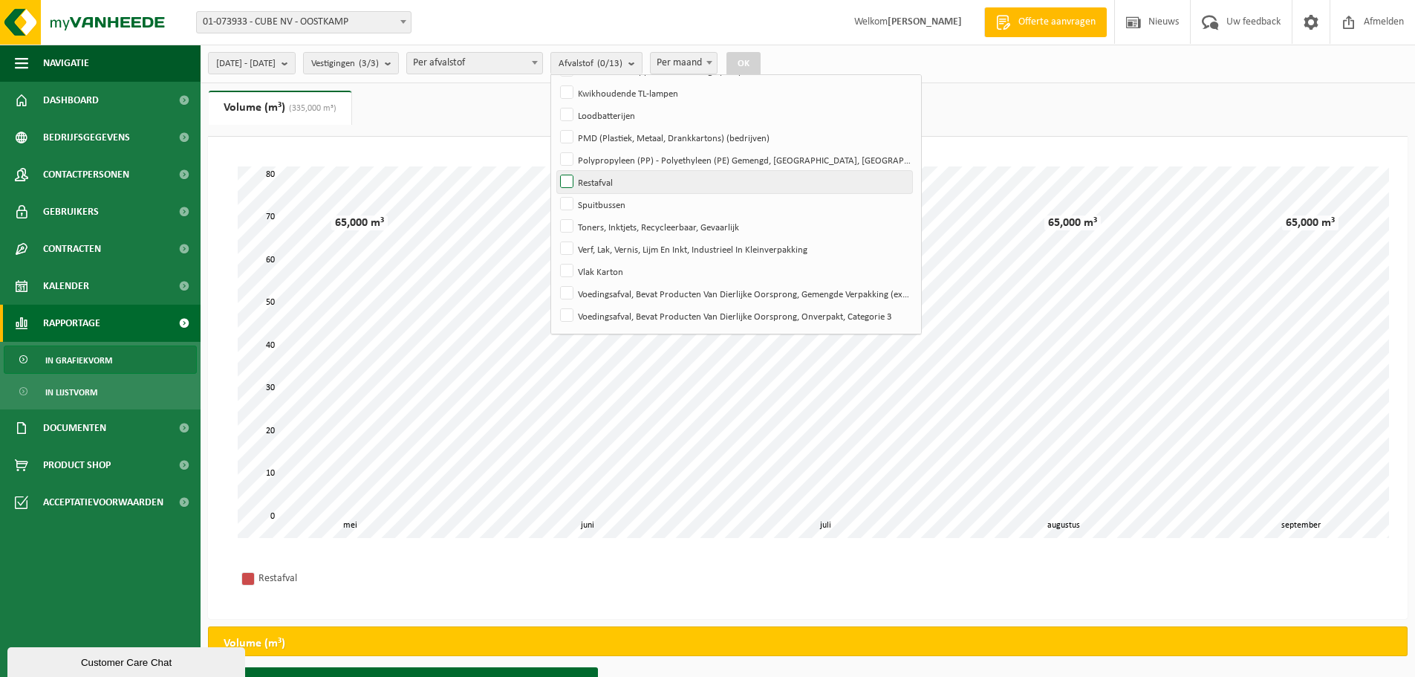
click at [627, 183] on label "Restafval" at bounding box center [734, 182] width 355 height 22
click at [555, 171] on input "Restafval" at bounding box center [554, 170] width 1 height 1
checkbox input "true"
drag, startPoint x: 783, startPoint y: 57, endPoint x: 765, endPoint y: 67, distance: 20.9
click at [760, 57] on button "OK" at bounding box center [743, 64] width 34 height 24
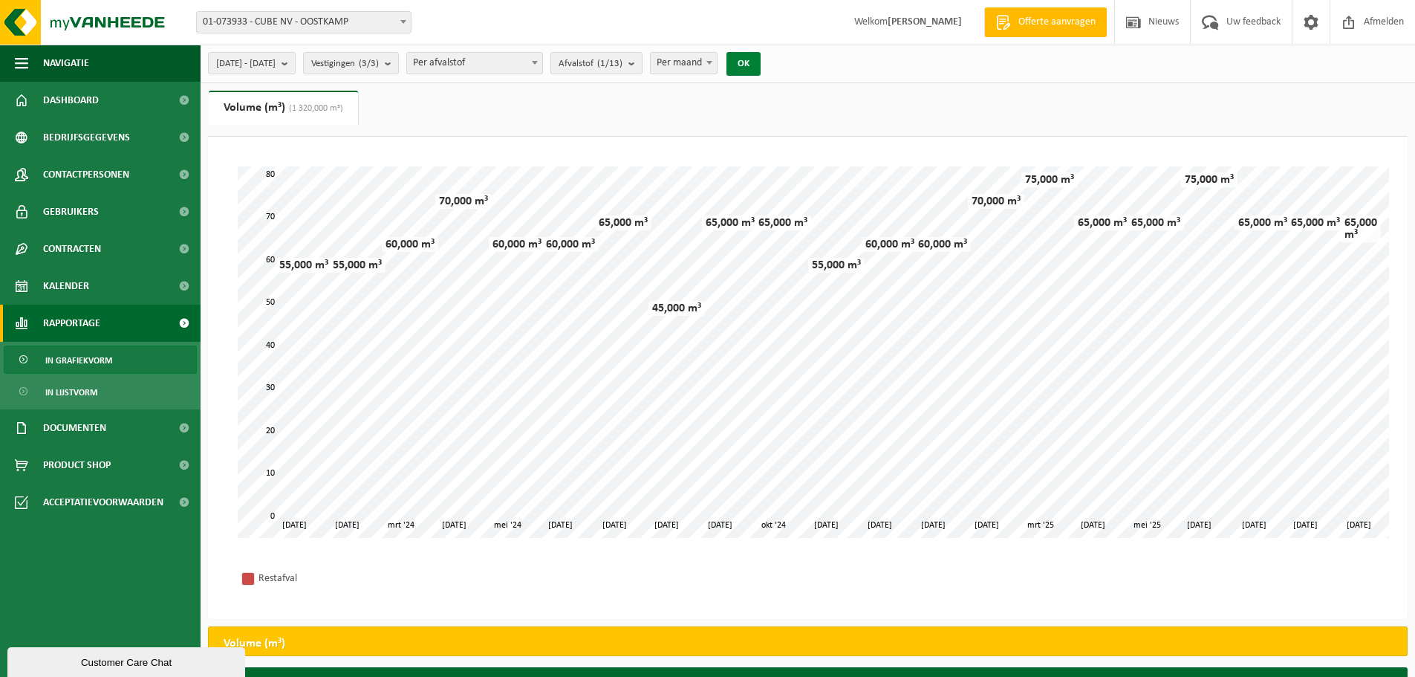
click at [726, 52] on button "OK" at bounding box center [743, 64] width 34 height 24
click at [642, 64] on button "Afvalstof (1/13)" at bounding box center [596, 63] width 92 height 22
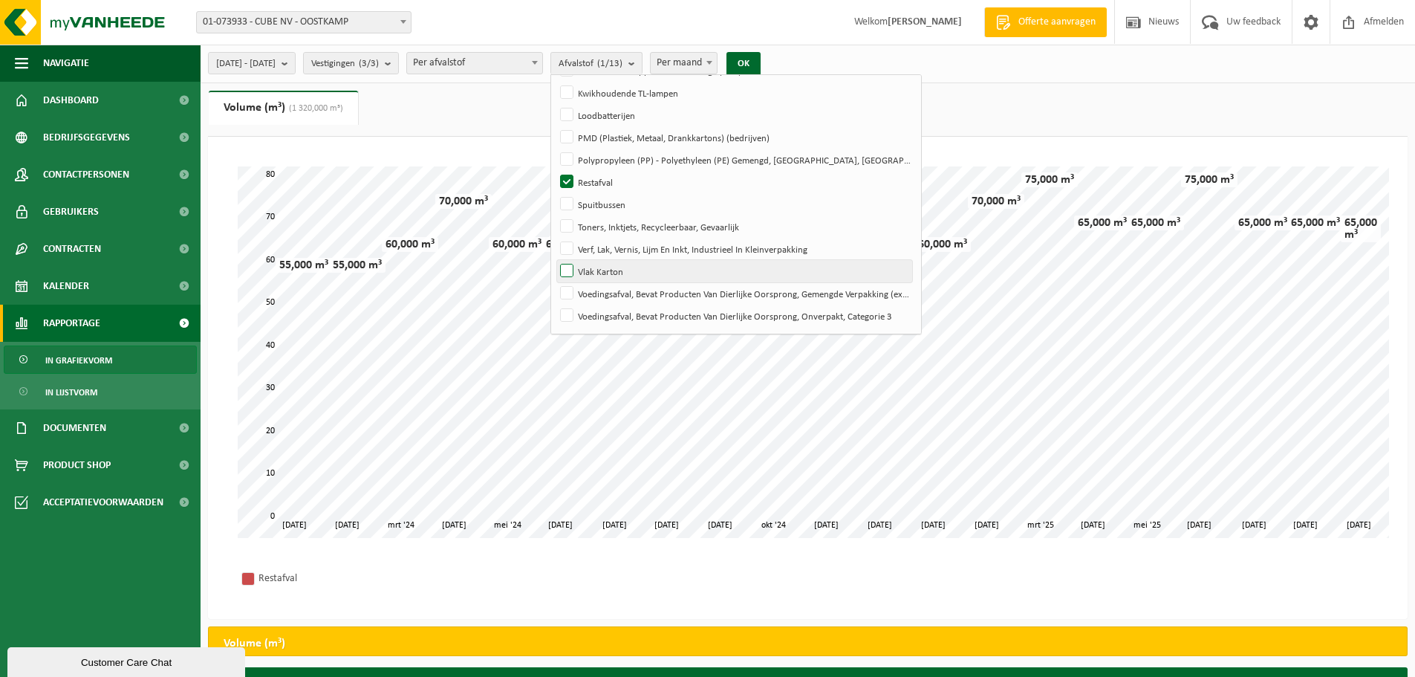
click at [613, 267] on label "Vlak Karton" at bounding box center [734, 271] width 355 height 22
click at [555, 260] on input "Vlak Karton" at bounding box center [554, 259] width 1 height 1
checkbox input "true"
click at [605, 180] on label "Restafval" at bounding box center [734, 182] width 355 height 22
click at [555, 171] on input "Restafval" at bounding box center [554, 170] width 1 height 1
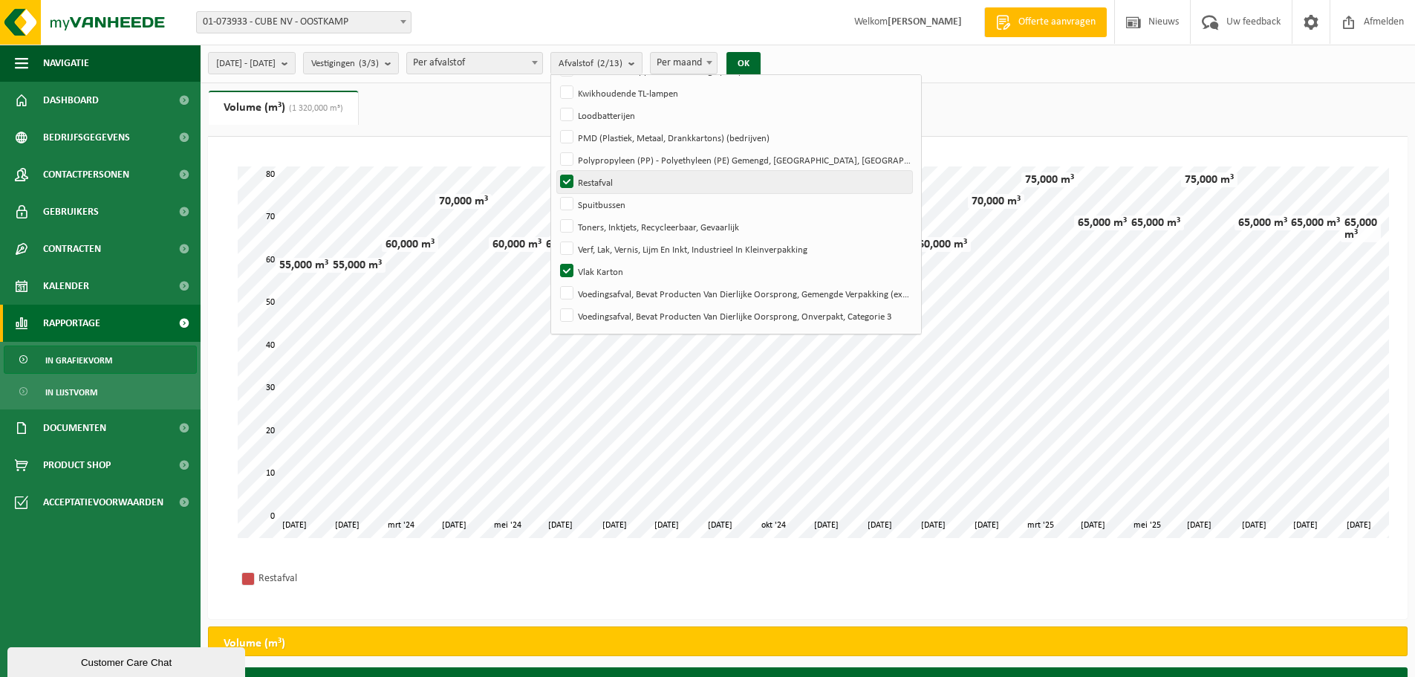
checkbox input "false"
click at [760, 59] on button "OK" at bounding box center [743, 64] width 34 height 24
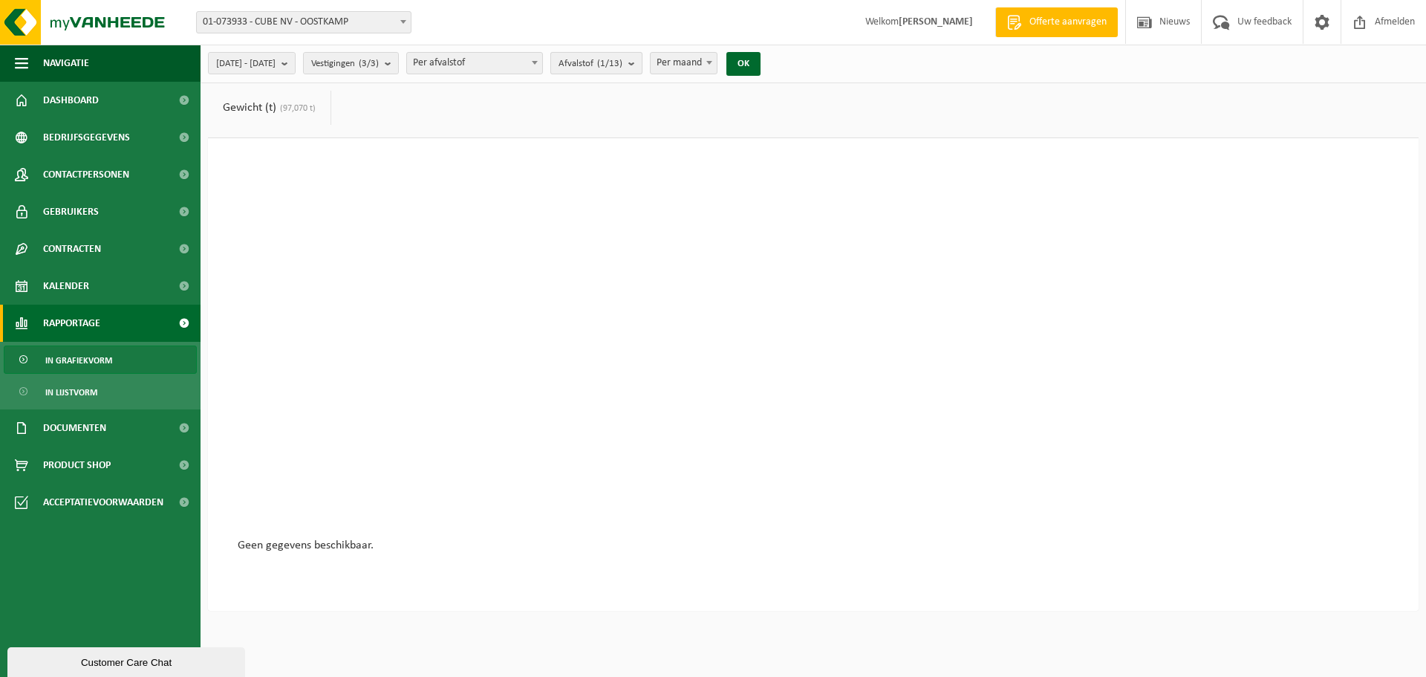
click at [622, 66] on count "(1/13)" at bounding box center [609, 64] width 25 height 10
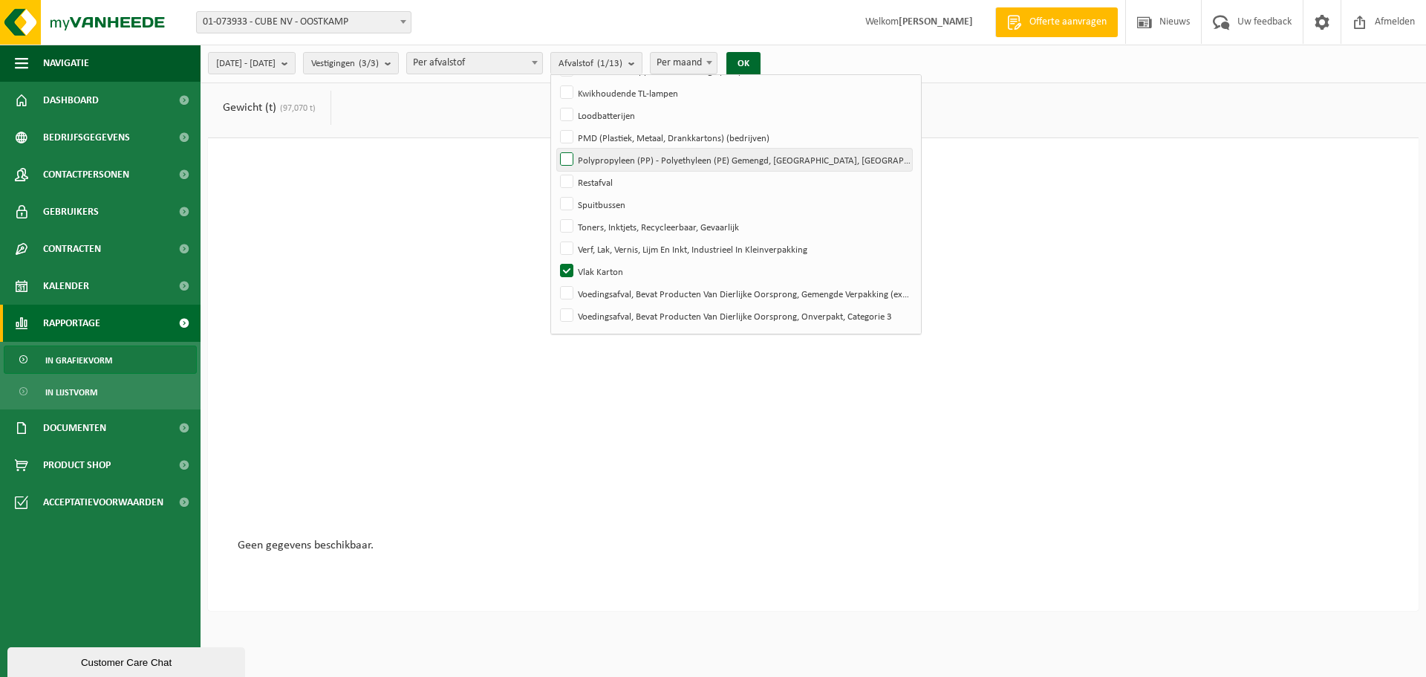
click at [680, 152] on label "Polypropyleen (PP) - Polyethyleen (PE) Gemengd, [GEOGRAPHIC_DATA], [GEOGRAPHIC_…" at bounding box center [734, 160] width 355 height 22
click at [555, 149] on input "Polypropyleen (PP) - Polyethyleen (PE) Gemengd, [GEOGRAPHIC_DATA], [GEOGRAPHIC_…" at bounding box center [554, 148] width 1 height 1
checkbox input "true"
click at [608, 270] on label "Vlak Karton" at bounding box center [734, 271] width 355 height 22
click at [555, 260] on input "Vlak Karton" at bounding box center [554, 259] width 1 height 1
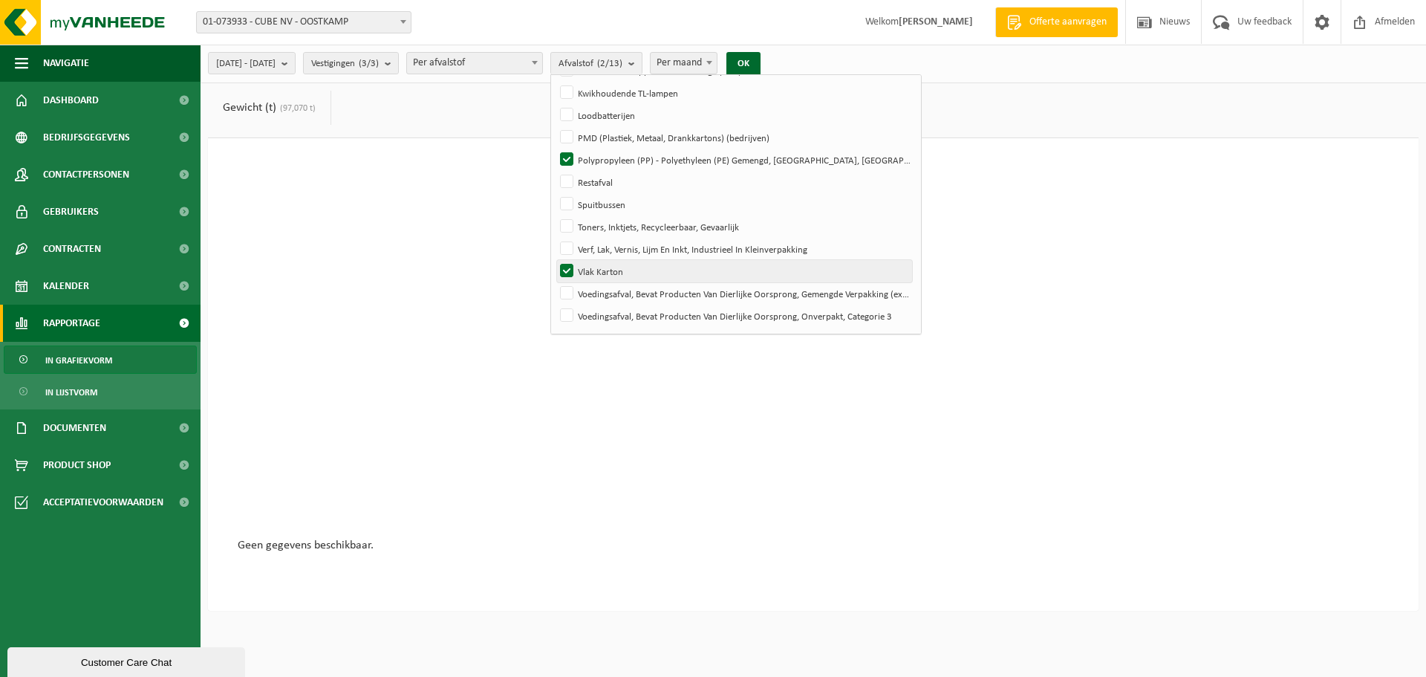
checkbox input "false"
click at [760, 59] on button "OK" at bounding box center [743, 64] width 34 height 24
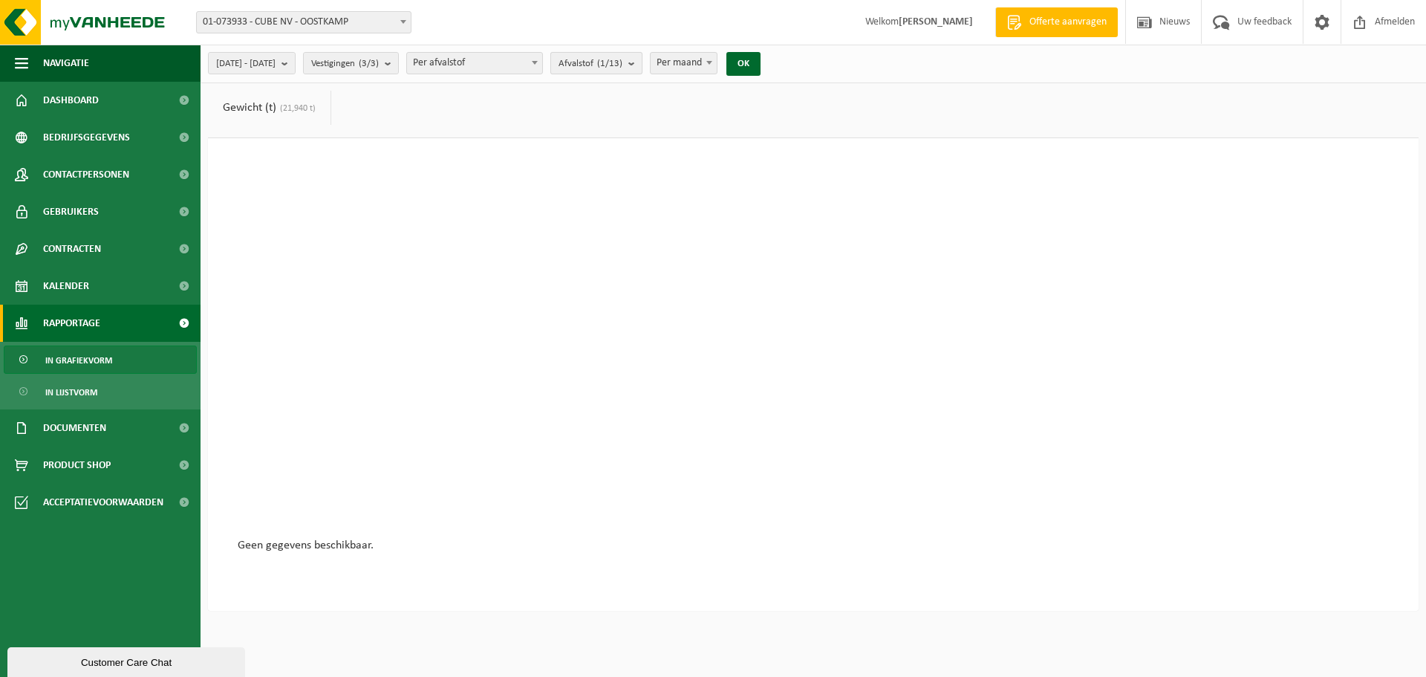
click at [622, 70] on span "Afvalstof (1/13)" at bounding box center [590, 64] width 64 height 22
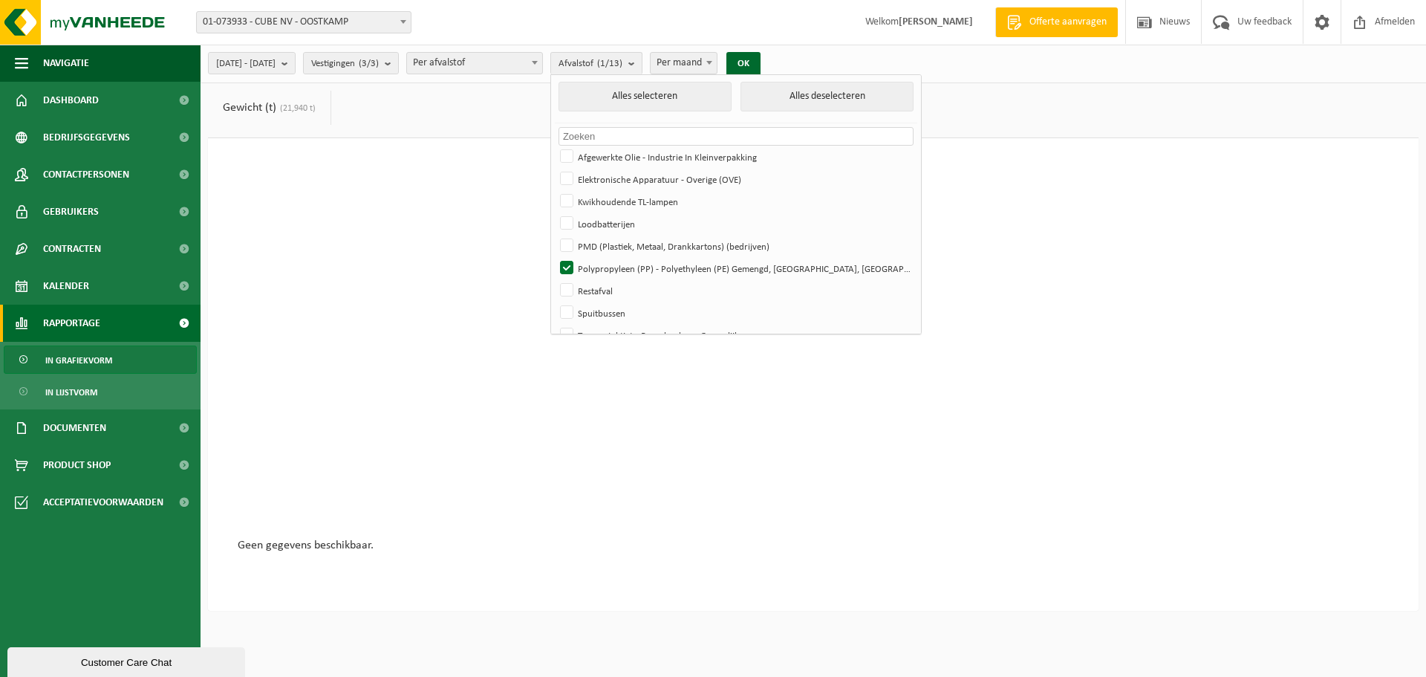
scroll to position [0, 0]
click at [613, 263] on label "Polypropyleen (PP) - Polyethyleen (PE) Gemengd, [GEOGRAPHIC_DATA], [GEOGRAPHIC_…" at bounding box center [734, 269] width 355 height 22
click at [555, 258] on input "Polypropyleen (PP) - Polyethyleen (PE) Gemengd, [GEOGRAPHIC_DATA], [GEOGRAPHIC_…" at bounding box center [554, 257] width 1 height 1
checkbox input "false"
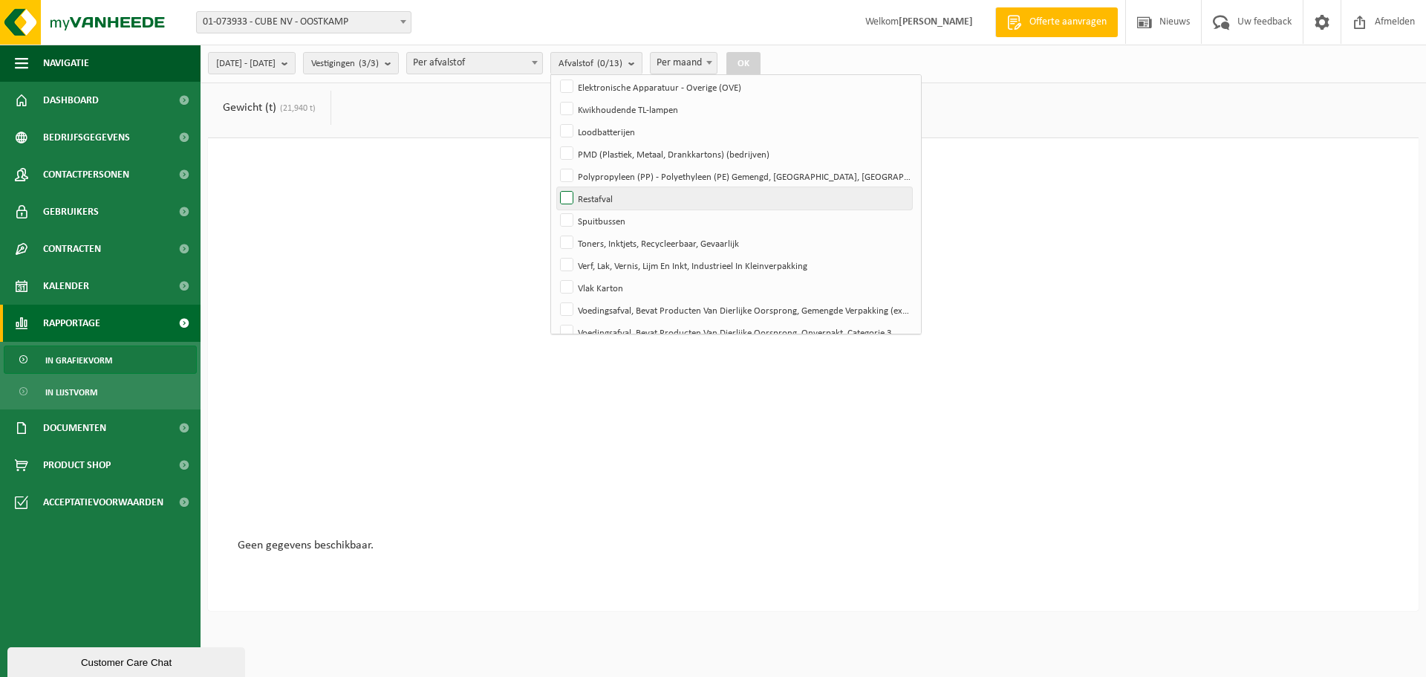
scroll to position [109, 0]
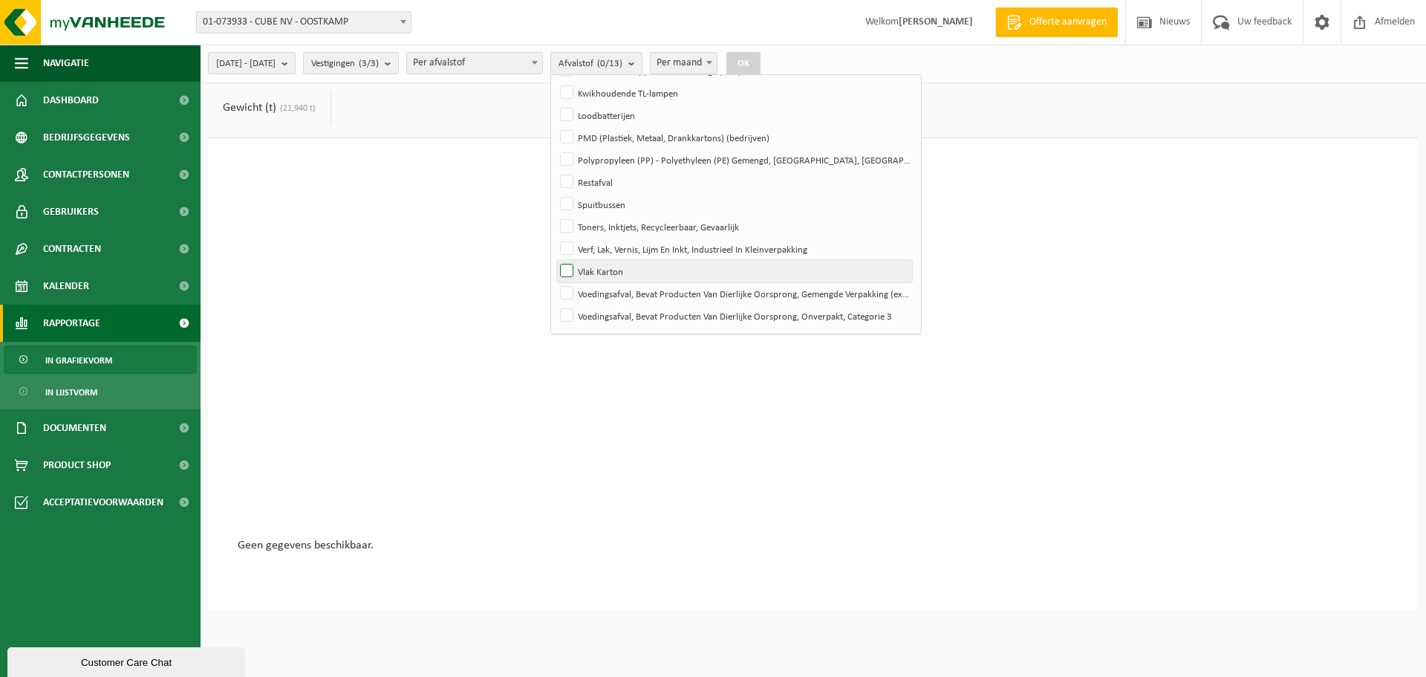
click at [604, 264] on label "Vlak Karton" at bounding box center [734, 271] width 355 height 22
click at [555, 260] on input "Vlak Karton" at bounding box center [554, 259] width 1 height 1
checkbox input "true"
click at [760, 59] on button "OK" at bounding box center [743, 64] width 34 height 24
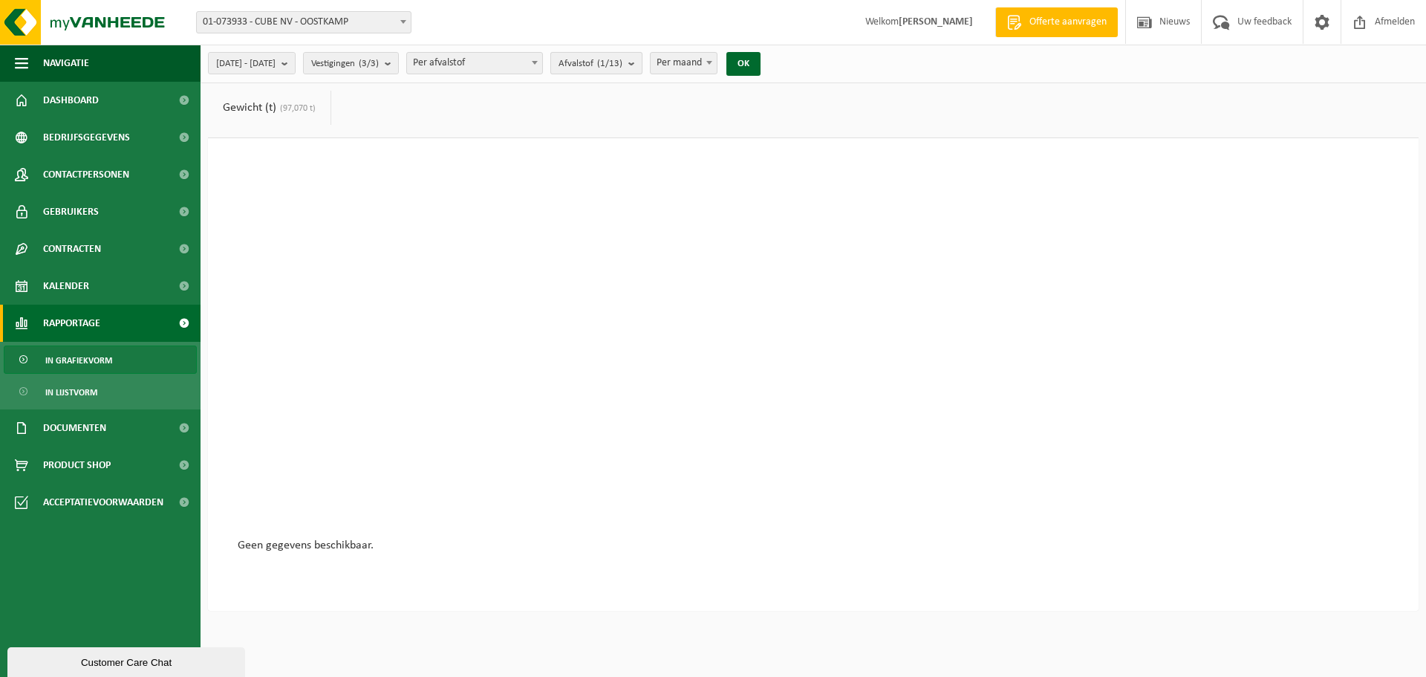
click at [622, 65] on count "(1/13)" at bounding box center [609, 64] width 25 height 10
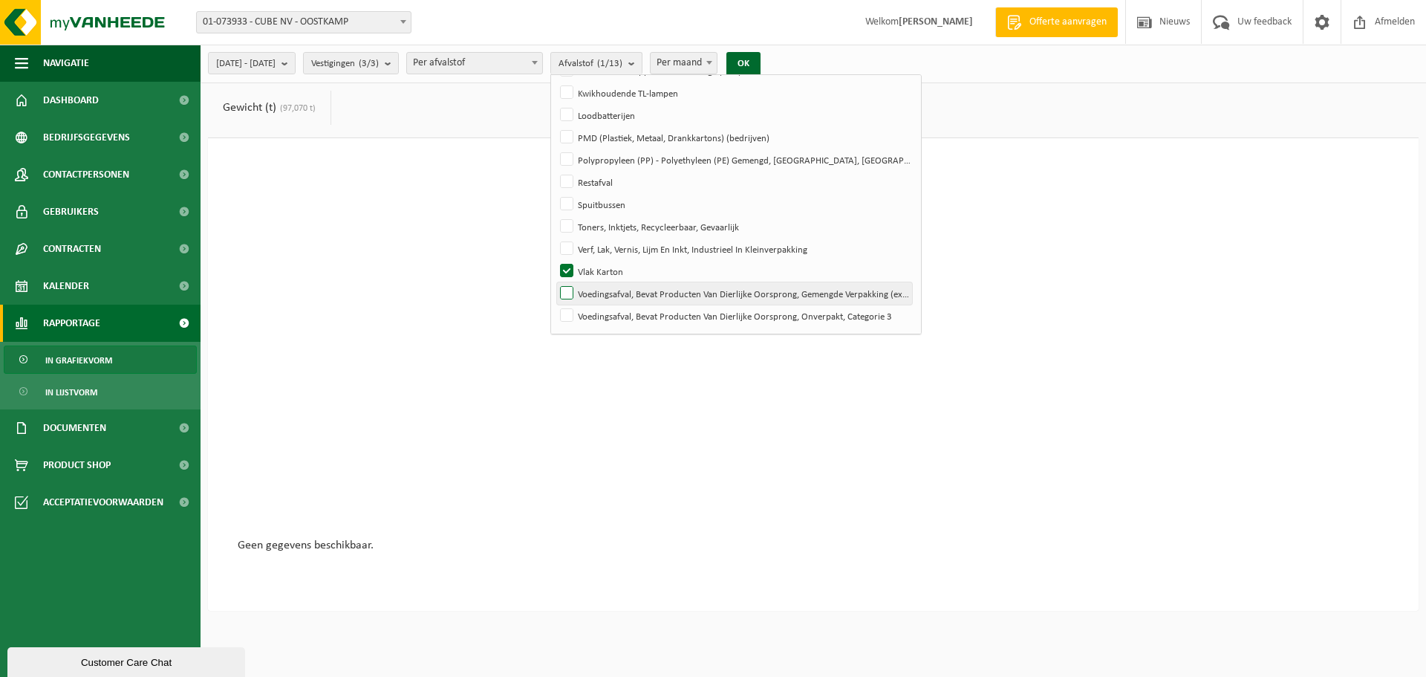
click at [608, 291] on label "Voedingsafval, Bevat Producten Van Dierlijke Oorsprong, Gemengde Verpakking (ex…" at bounding box center [734, 293] width 355 height 22
click at [555, 282] on input "Voedingsafval, Bevat Producten Van Dierlijke Oorsprong, Gemengde Verpakking (ex…" at bounding box center [554, 281] width 1 height 1
checkbox input "true"
click at [604, 270] on label "Vlak Karton" at bounding box center [734, 271] width 355 height 22
click at [555, 260] on input "Vlak Karton" at bounding box center [554, 259] width 1 height 1
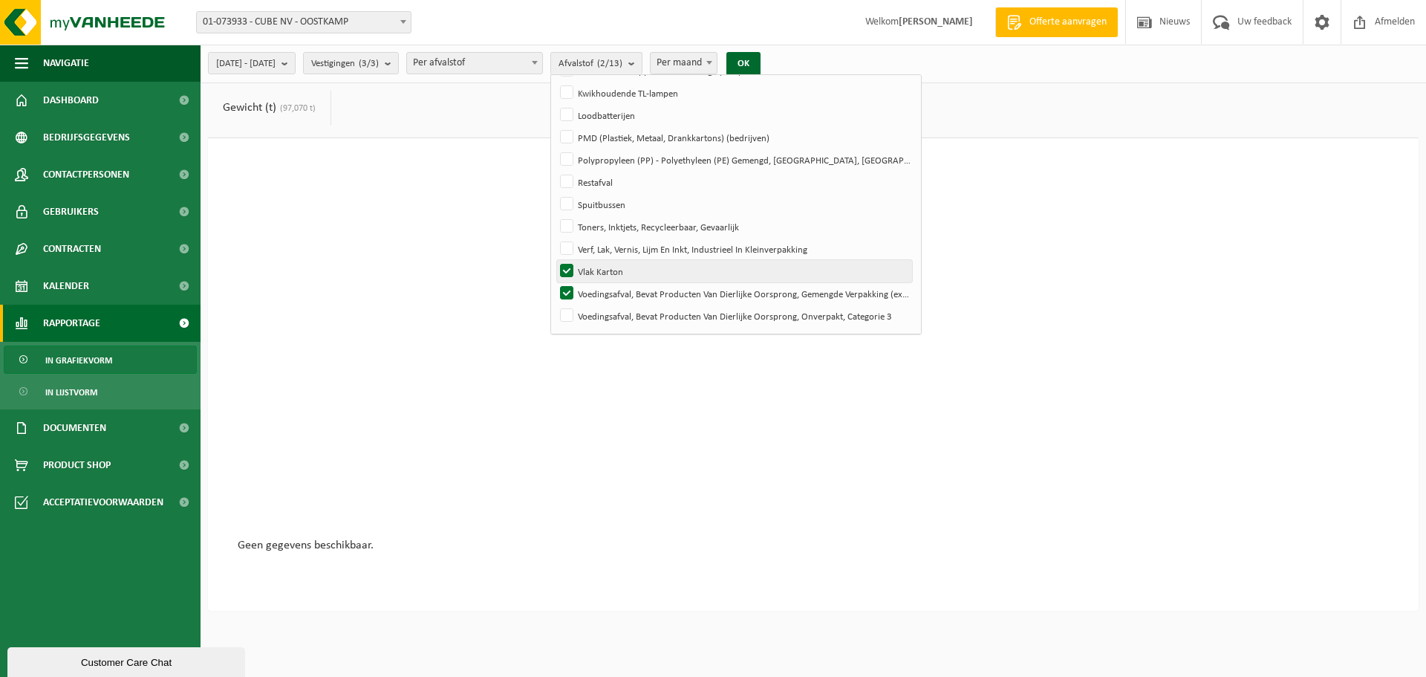
checkbox input "false"
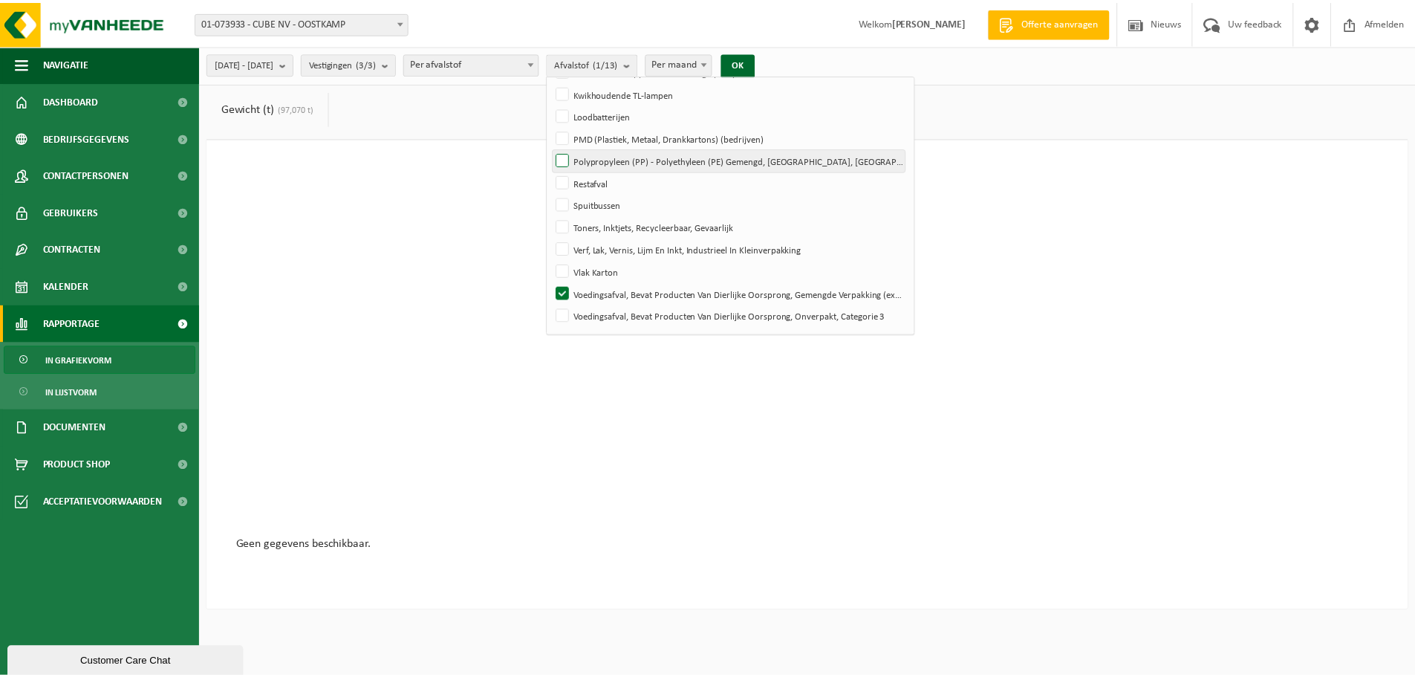
scroll to position [0, 0]
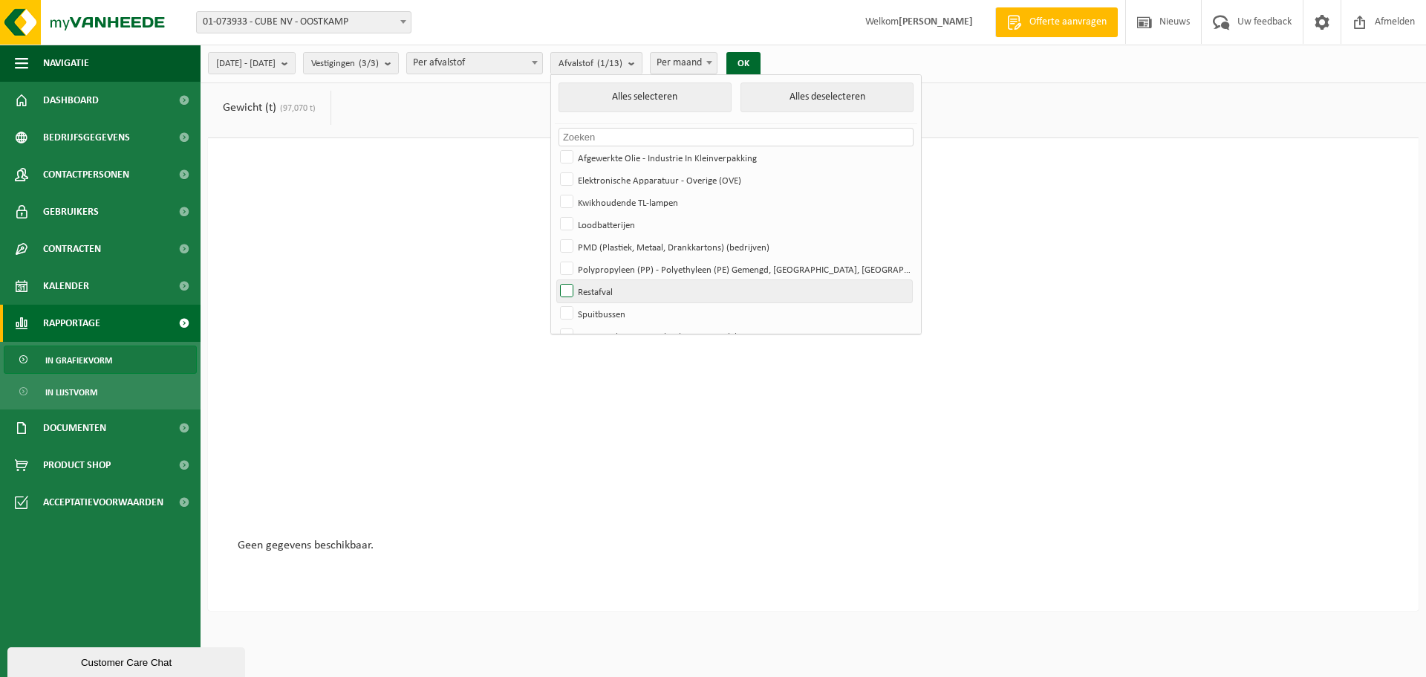
click at [647, 300] on label "Restafval" at bounding box center [734, 291] width 355 height 22
click at [555, 280] on input "Restafval" at bounding box center [554, 279] width 1 height 1
click at [760, 63] on button "OK" at bounding box center [743, 64] width 34 height 24
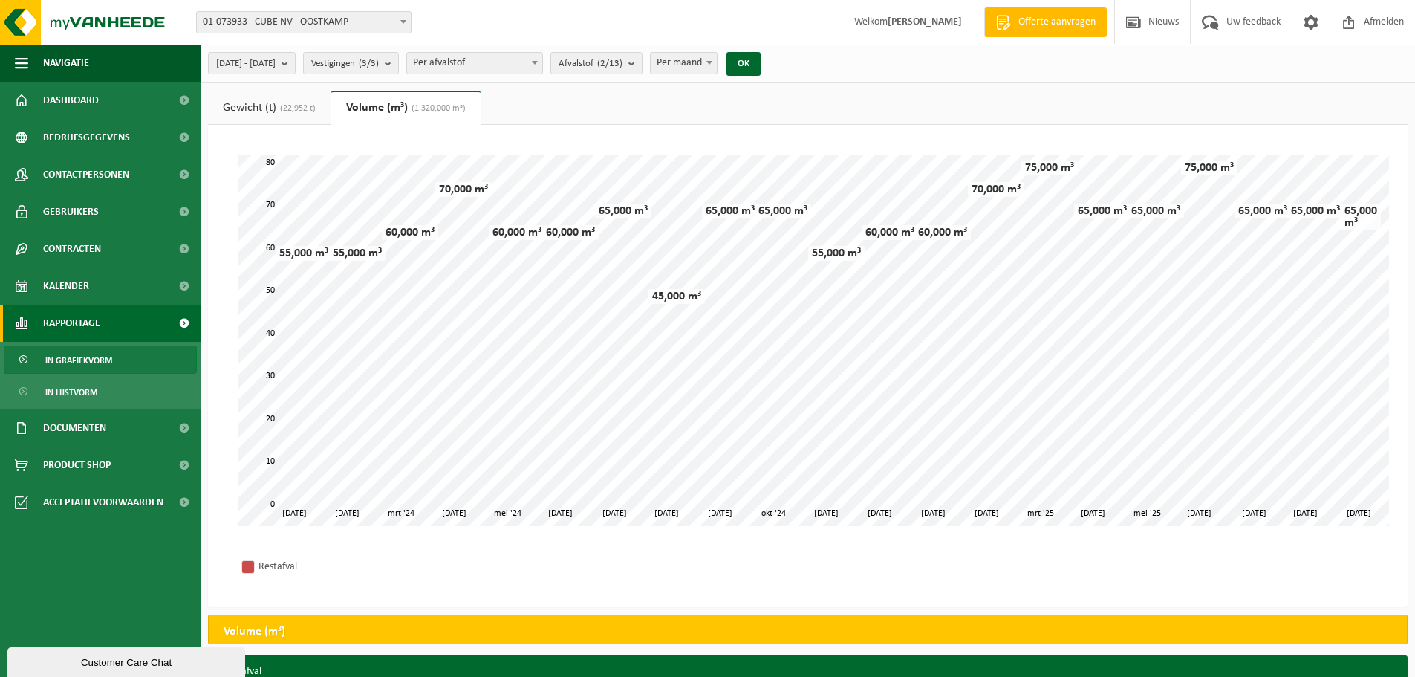
drag, startPoint x: 566, startPoint y: 101, endPoint x: 529, endPoint y: 105, distance: 36.6
click at [566, 101] on ul "Gewicht (t) (22,952 t) Volume (m³) (1 320,000 m³)" at bounding box center [807, 108] width 1199 height 34
click at [622, 59] on count "(2/13)" at bounding box center [609, 64] width 25 height 10
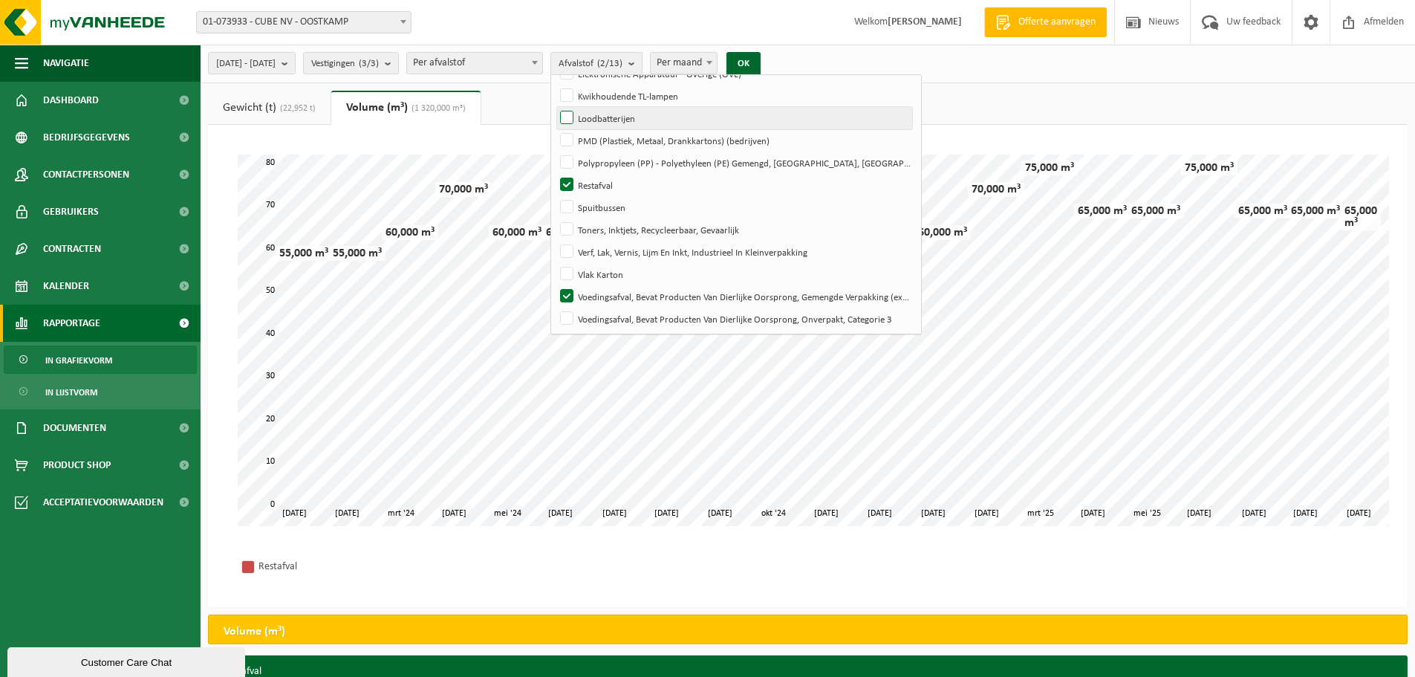
scroll to position [109, 0]
click at [604, 178] on label "Restafval" at bounding box center [734, 182] width 355 height 22
click at [555, 171] on input "Restafval" at bounding box center [554, 170] width 1 height 1
checkbox input "false"
click at [760, 69] on button "OK" at bounding box center [743, 64] width 34 height 24
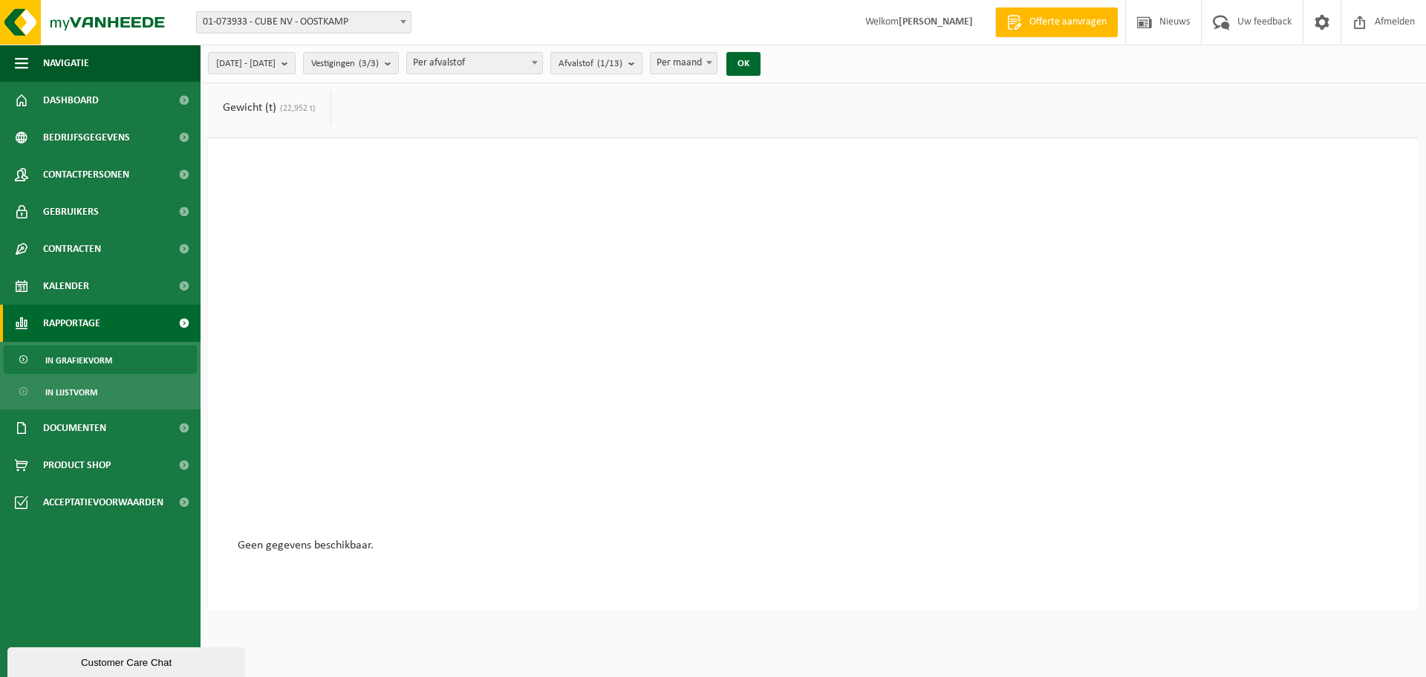
click at [620, 57] on span "Afvalstof (1/13)" at bounding box center [590, 64] width 64 height 22
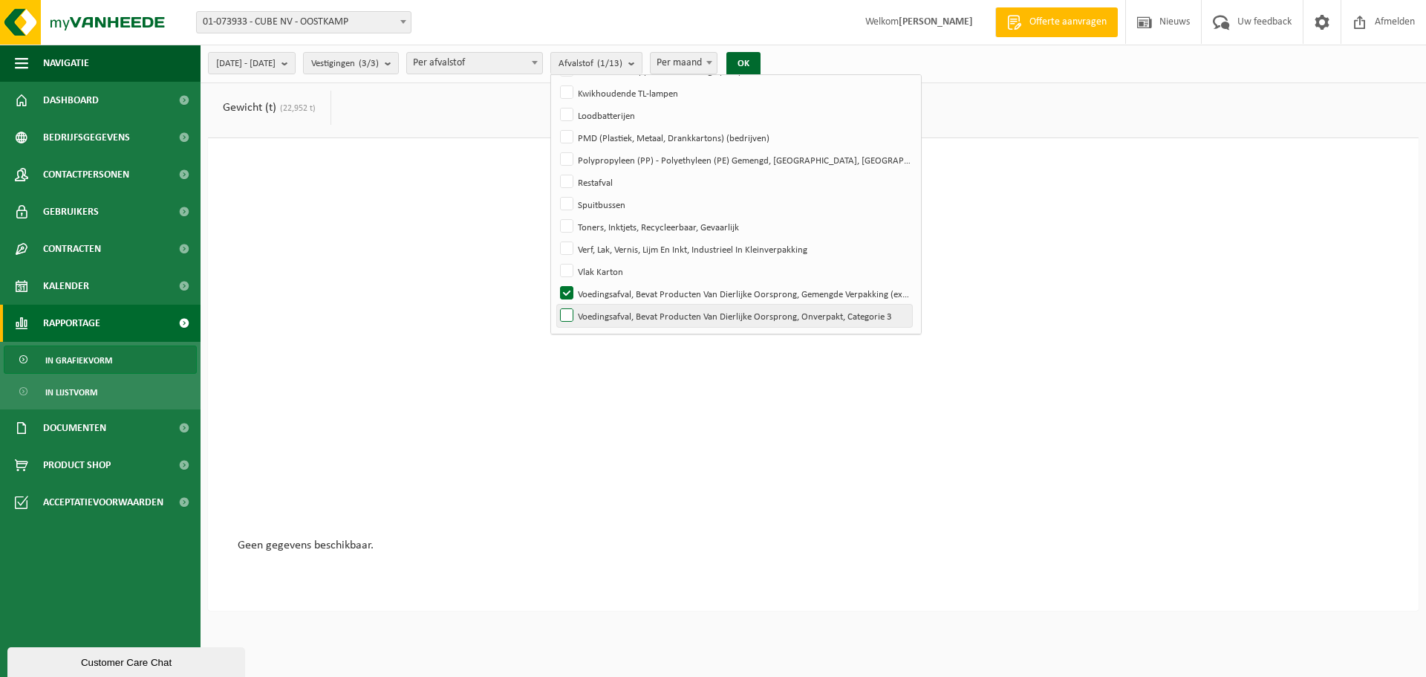
click at [615, 322] on label "Voedingsafval, Bevat Producten Van Dierlijke Oorsprong, Onverpakt, Categorie 3" at bounding box center [734, 315] width 355 height 22
click at [555, 304] on input "Voedingsafval, Bevat Producten Van Dierlijke Oorsprong, Onverpakt, Categorie 3" at bounding box center [554, 304] width 1 height 1
checkbox input "true"
click at [604, 296] on label "Voedingsafval, Bevat Producten Van Dierlijke Oorsprong, Gemengde Verpakking (ex…" at bounding box center [734, 293] width 355 height 22
click at [555, 282] on input "Voedingsafval, Bevat Producten Van Dierlijke Oorsprong, Gemengde Verpakking (ex…" at bounding box center [554, 281] width 1 height 1
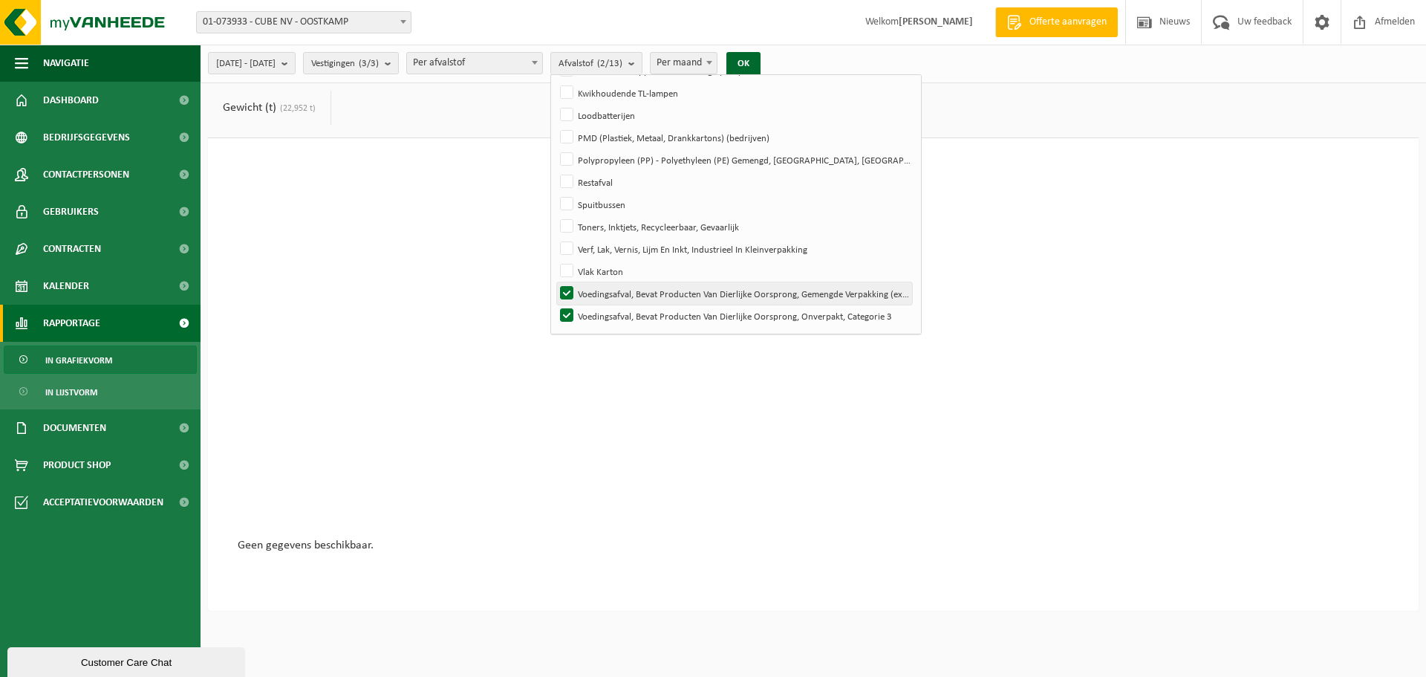
checkbox input "false"
click at [760, 63] on button "OK" at bounding box center [743, 64] width 34 height 24
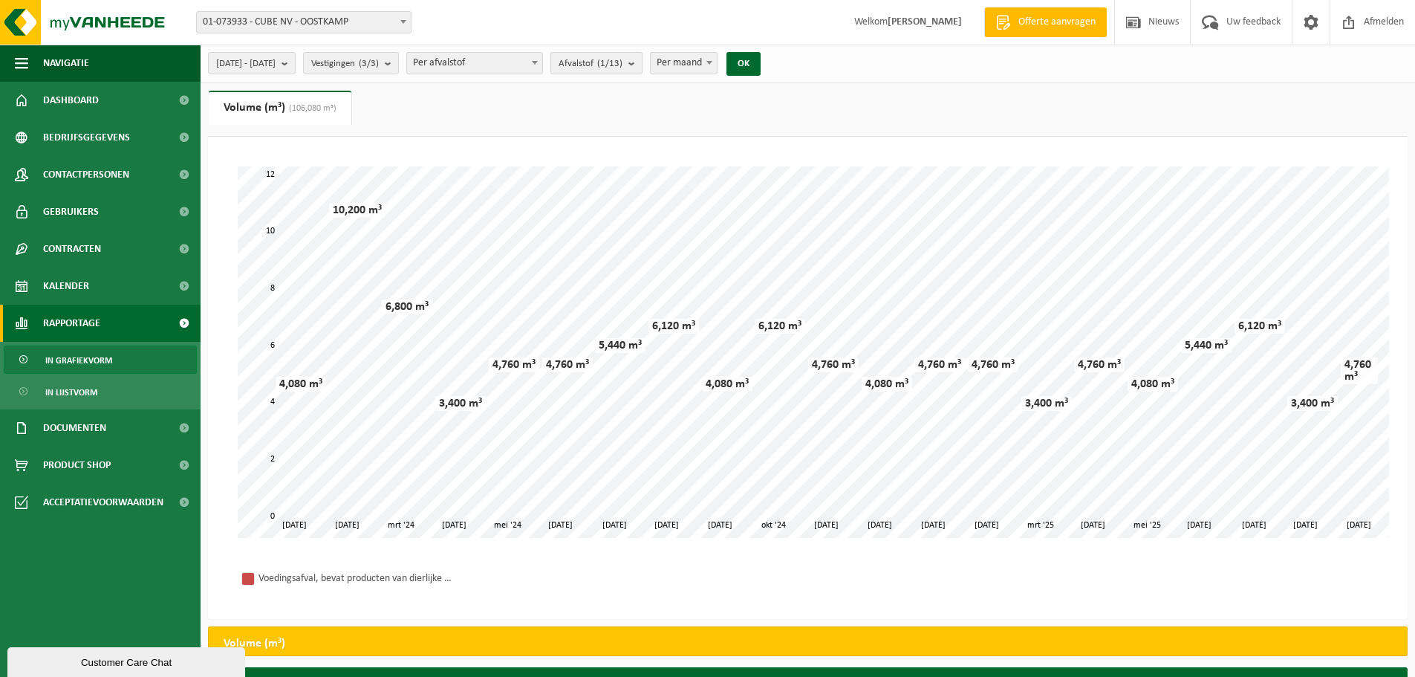
click at [622, 67] on span "Afvalstof (1/13)" at bounding box center [590, 64] width 64 height 22
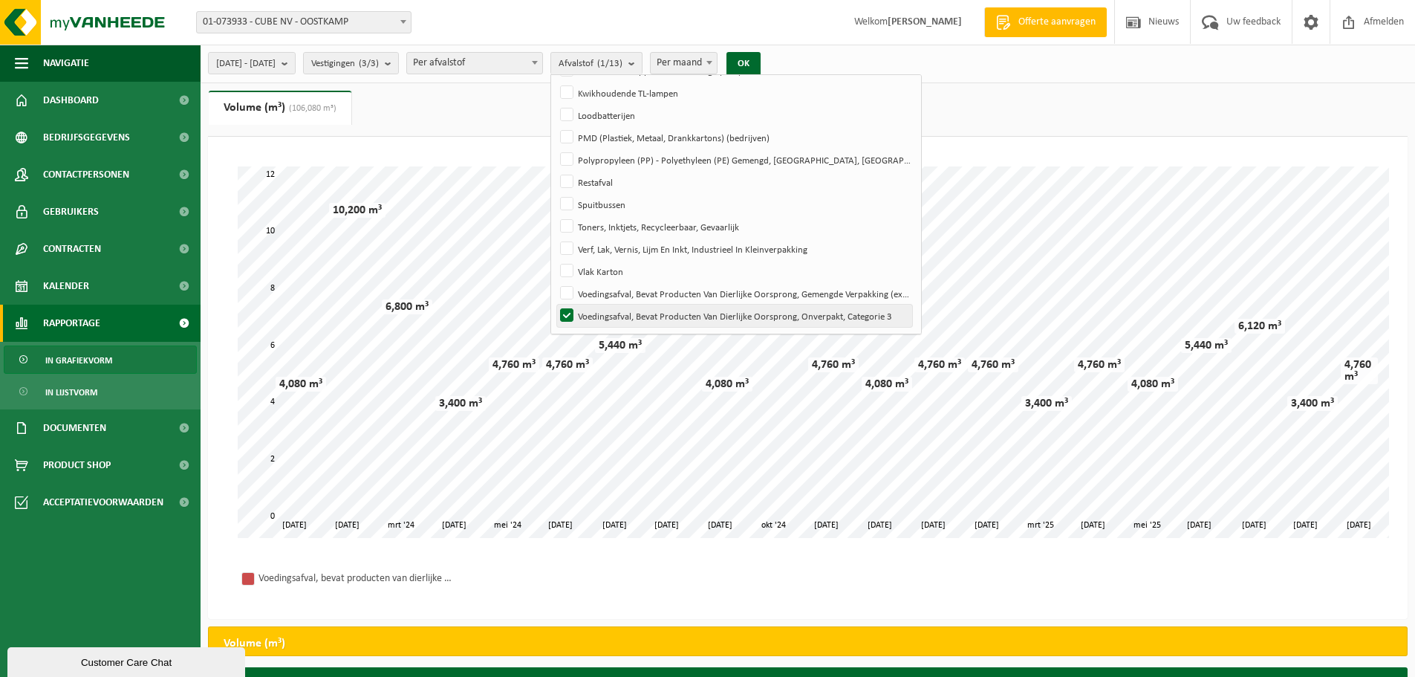
click at [604, 314] on label "Voedingsafval, Bevat Producten Van Dierlijke Oorsprong, Onverpakt, Categorie 3" at bounding box center [734, 315] width 355 height 22
click at [555, 304] on input "Voedingsafval, Bevat Producten Van Dierlijke Oorsprong, Onverpakt, Categorie 3" at bounding box center [554, 304] width 1 height 1
checkbox input "false"
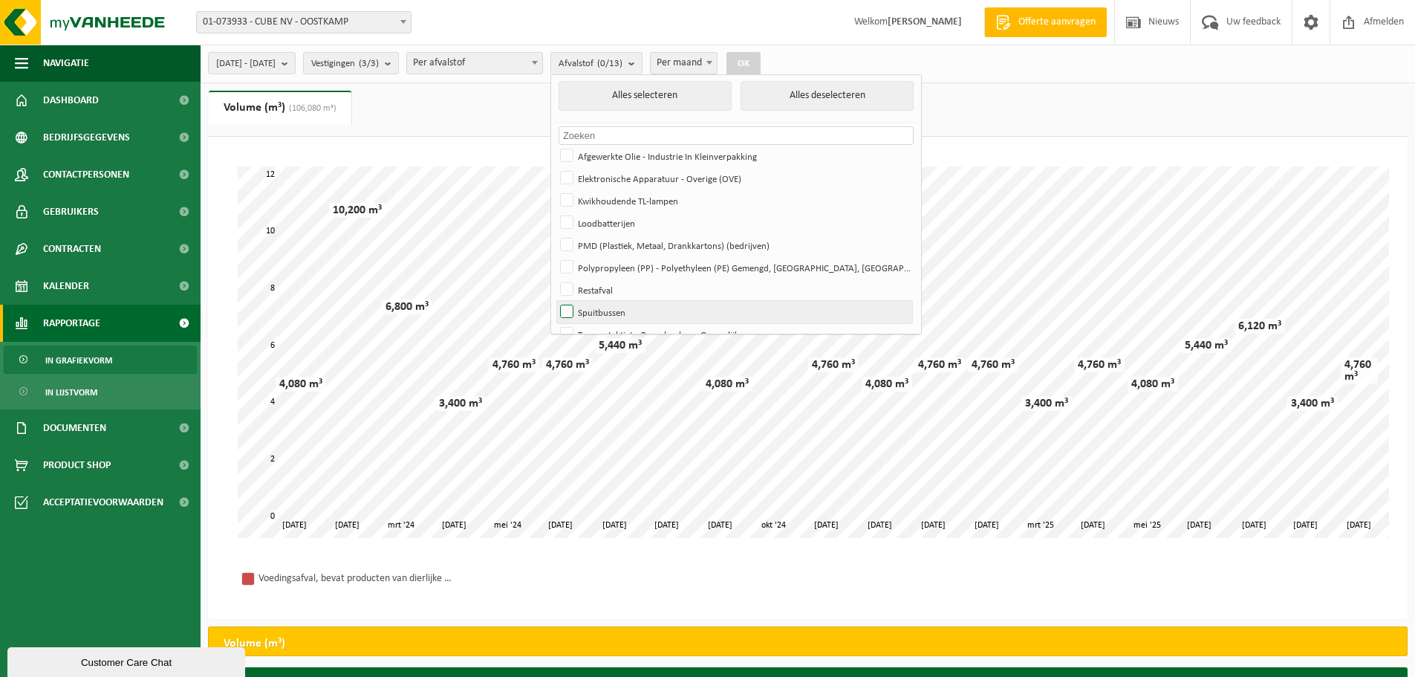
scroll to position [0, 0]
click at [621, 269] on label "Polypropyleen (PP) - Polyethyleen (PE) Gemengd, [GEOGRAPHIC_DATA], [GEOGRAPHIC_…" at bounding box center [734, 269] width 355 height 22
click at [555, 258] on input "Polypropyleen (PP) - Polyethyleen (PE) Gemengd, [GEOGRAPHIC_DATA], [GEOGRAPHIC_…" at bounding box center [554, 257] width 1 height 1
checkbox input "true"
click at [760, 58] on button "OK" at bounding box center [743, 64] width 34 height 24
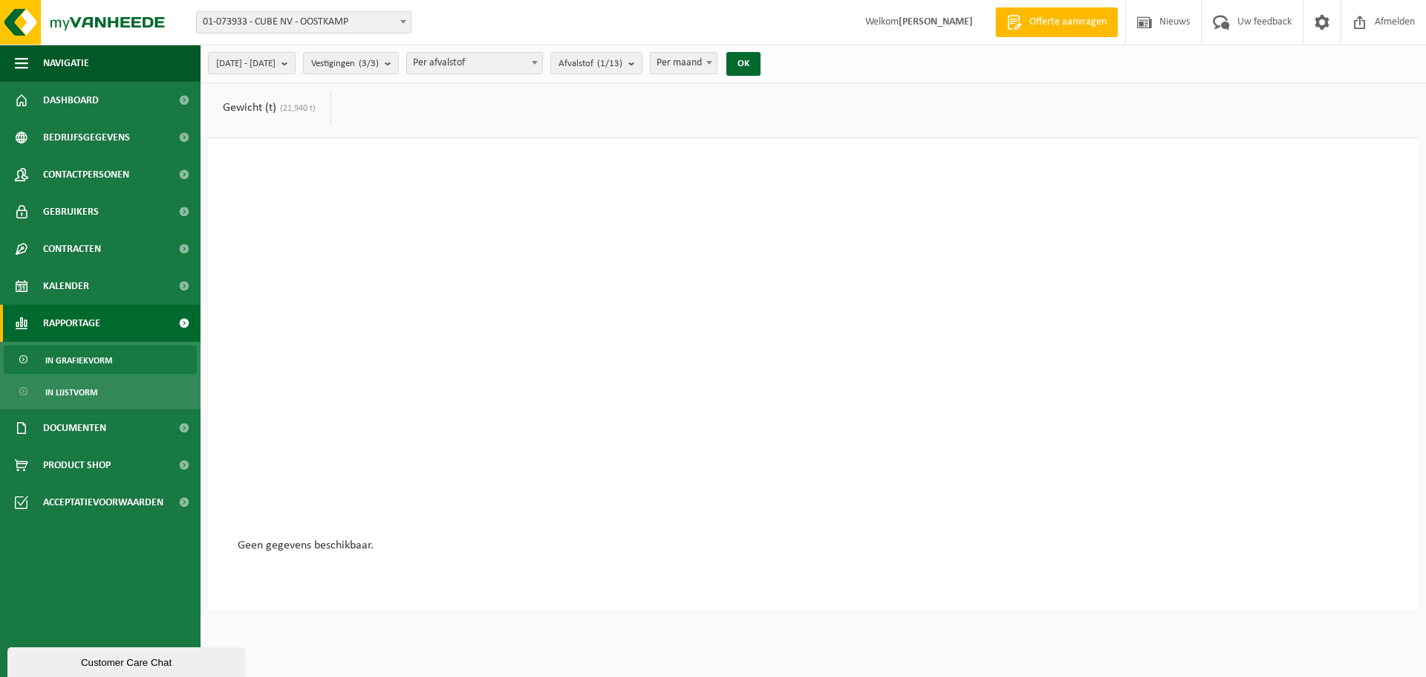
click at [269, 117] on link "Gewicht (t) (21,940 t)" at bounding box center [269, 108] width 123 height 34
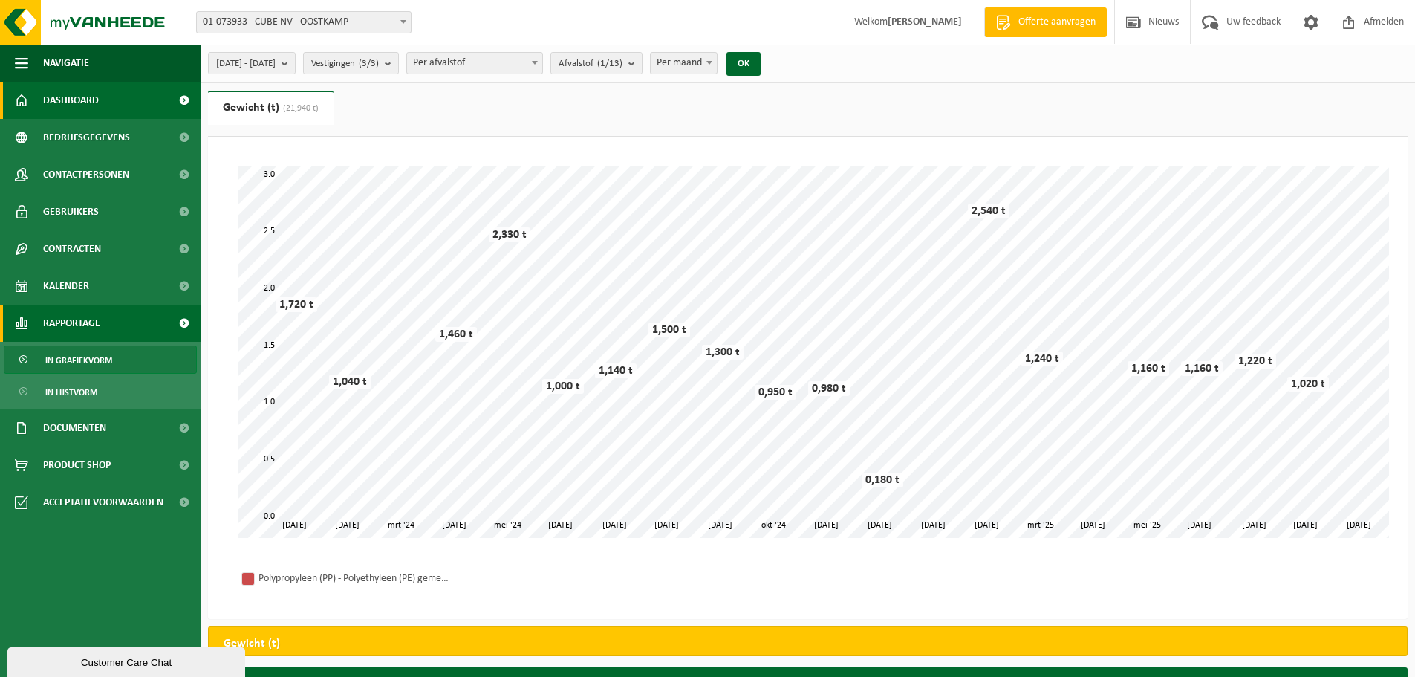
click at [100, 102] on link "Dashboard" at bounding box center [100, 100] width 201 height 37
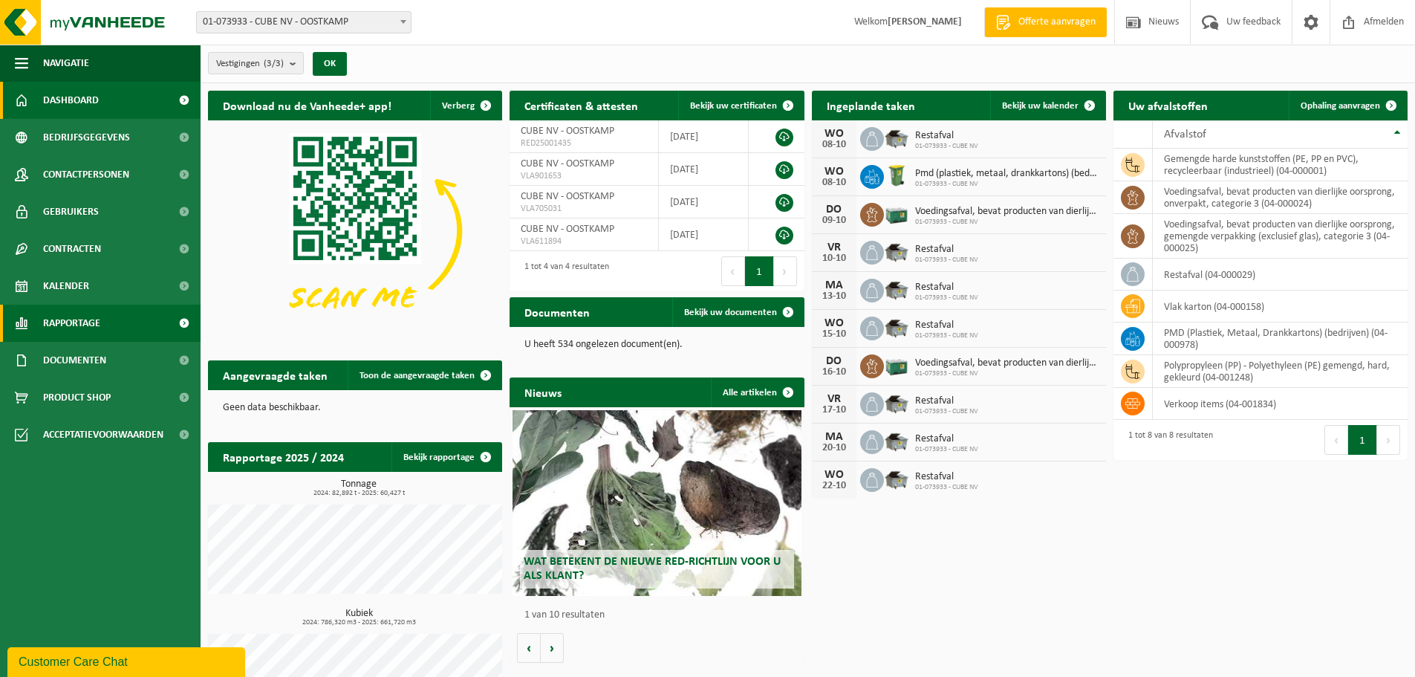
click at [49, 323] on span "Rapportage" at bounding box center [71, 322] width 57 height 37
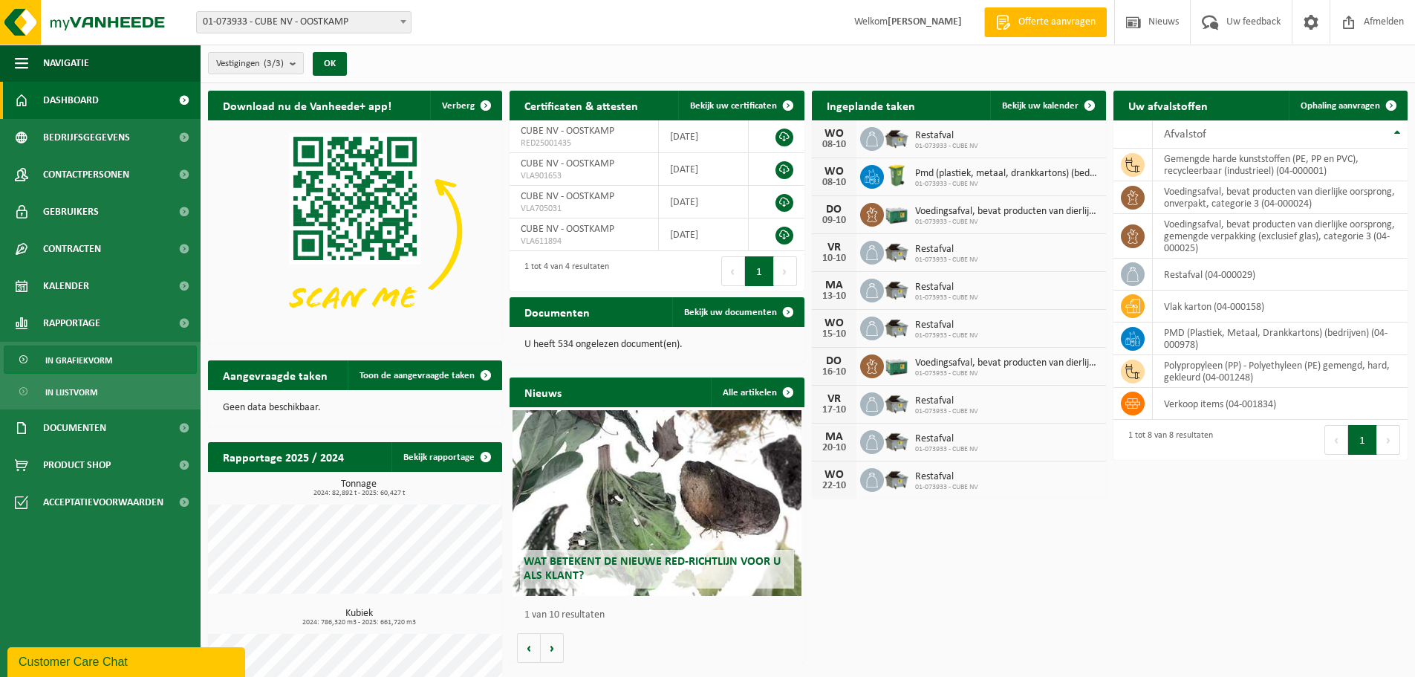
click at [66, 359] on span "In grafiekvorm" at bounding box center [78, 360] width 67 height 28
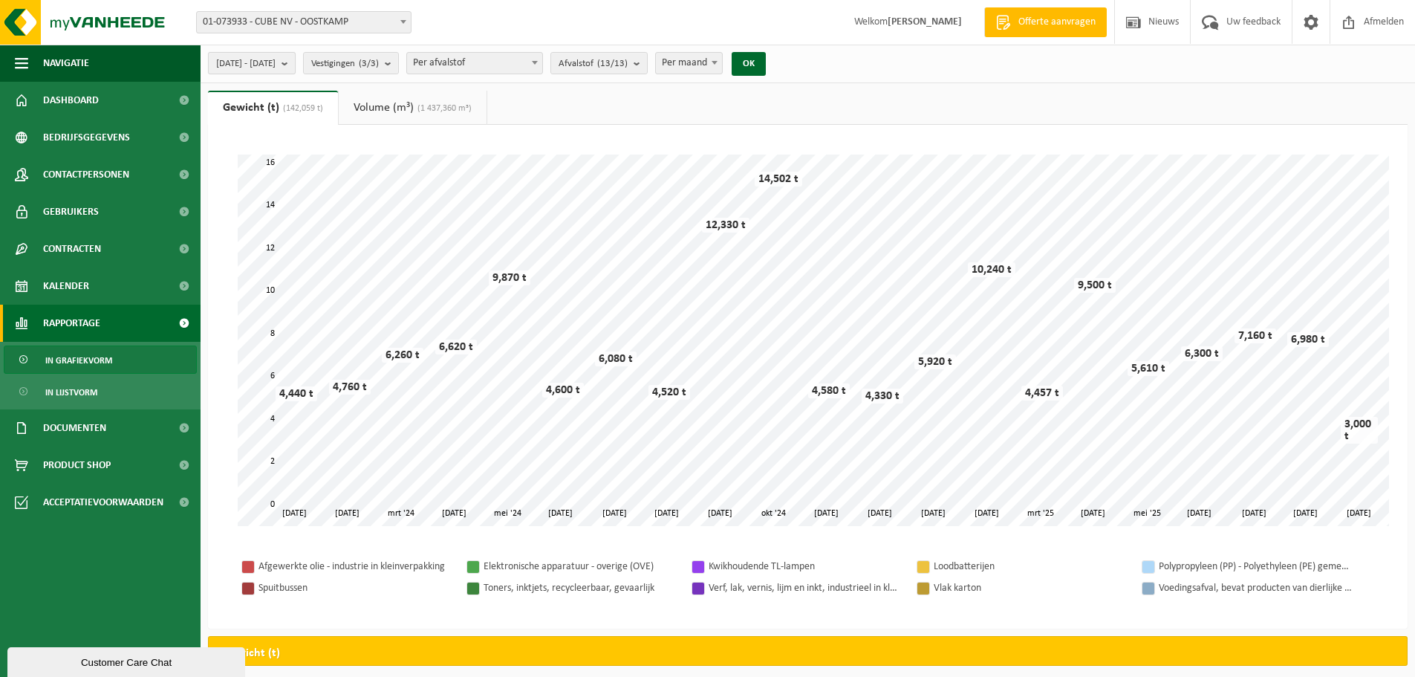
click at [271, 56] on span "[DATE] - [DATE]" at bounding box center [245, 64] width 59 height 22
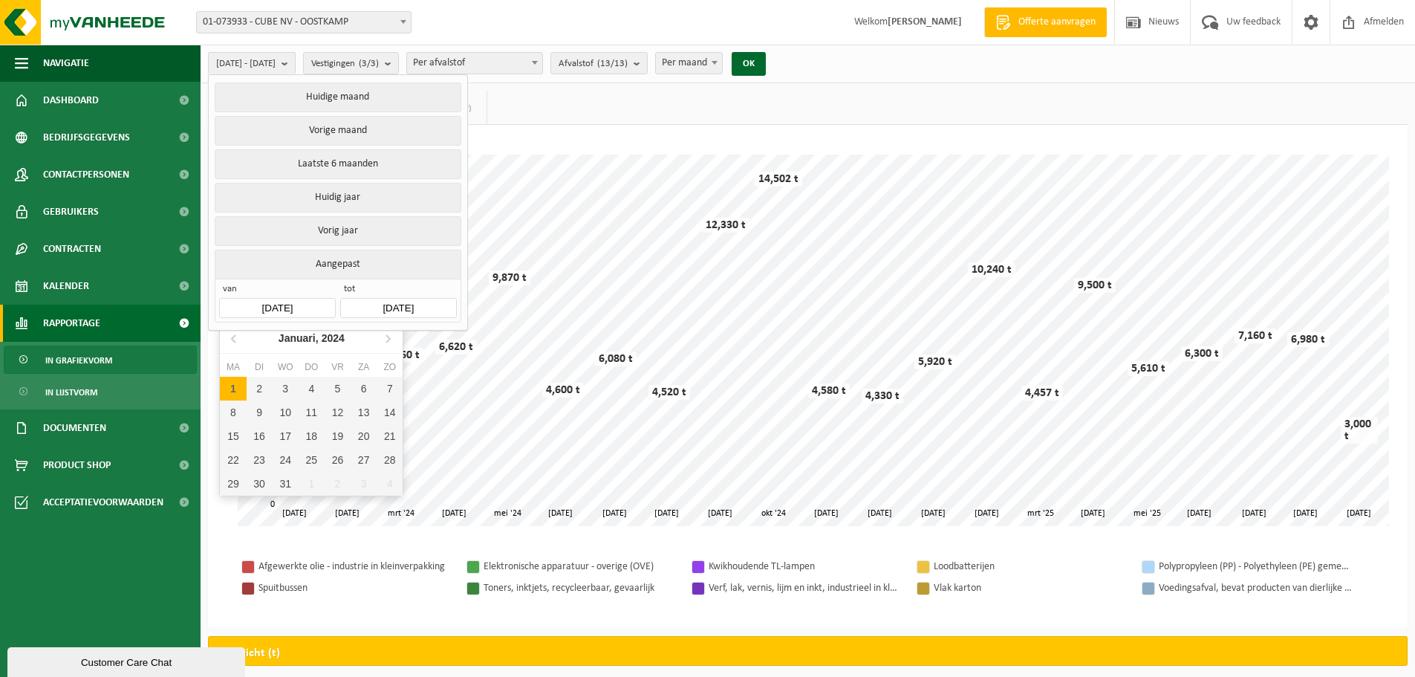
click at [255, 302] on input "[DATE]" at bounding box center [277, 308] width 116 height 20
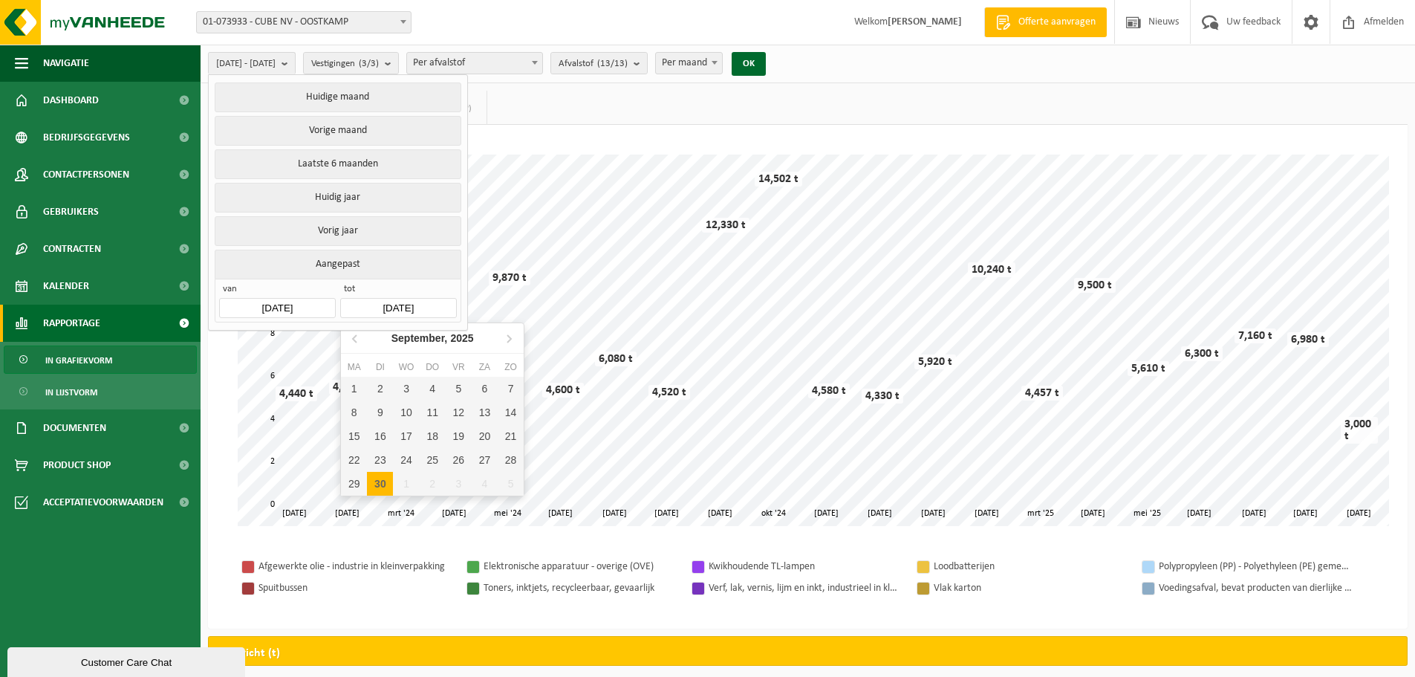
click at [404, 308] on input "[DATE]" at bounding box center [398, 308] width 116 height 20
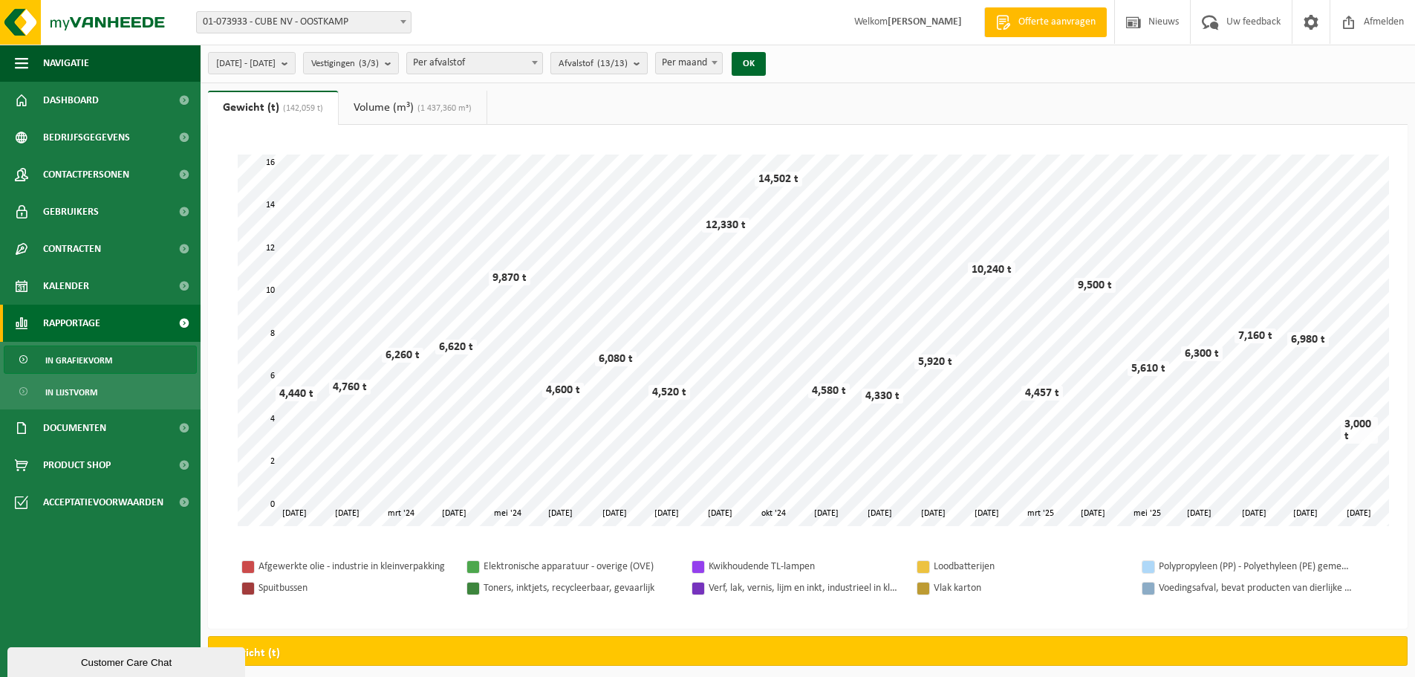
click at [628, 62] on count "(13/13)" at bounding box center [612, 64] width 30 height 10
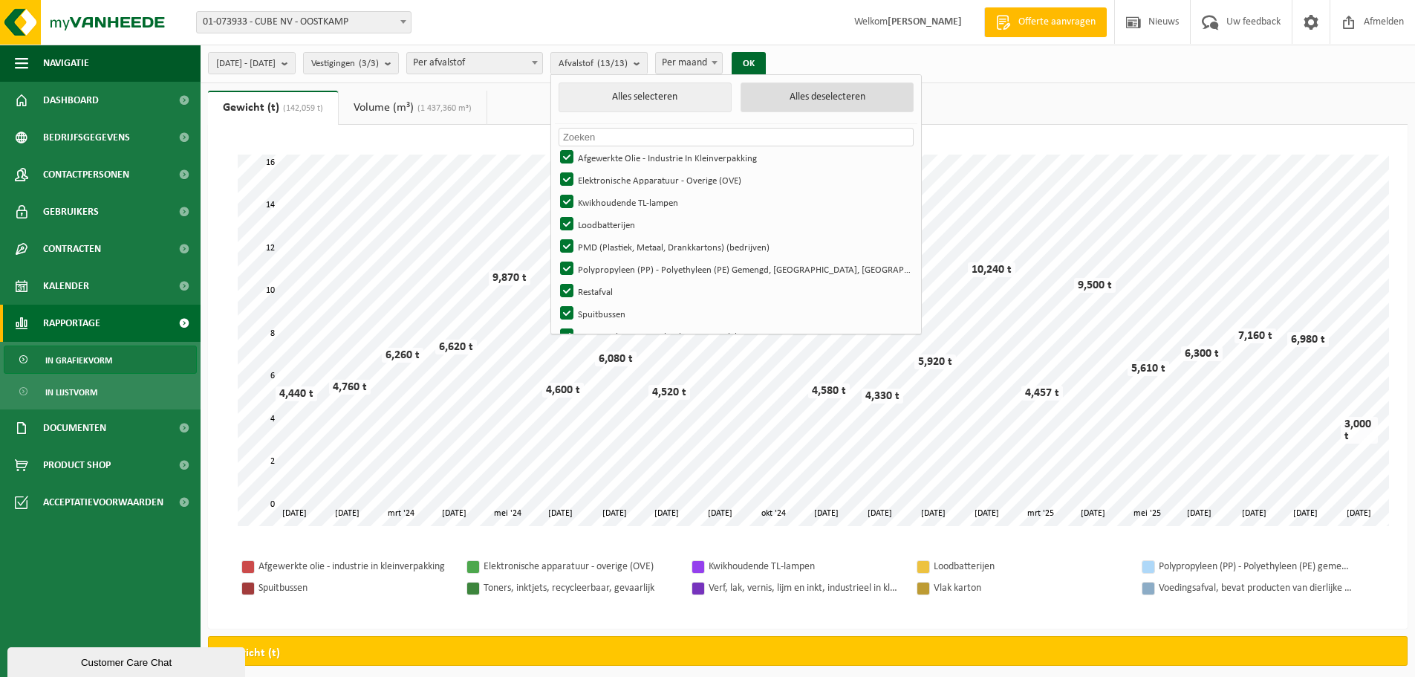
click at [856, 98] on button "Alles deselecteren" at bounding box center [826, 97] width 173 height 30
checkbox input "false"
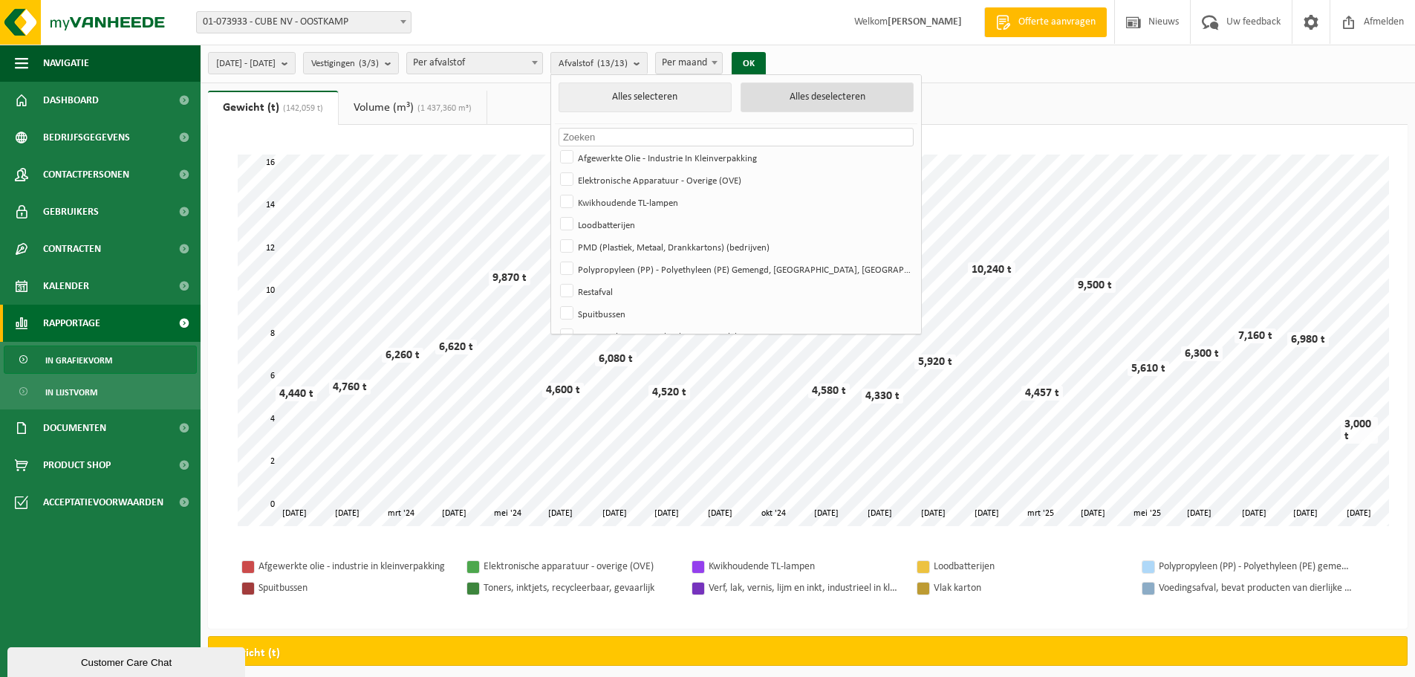
checkbox input "false"
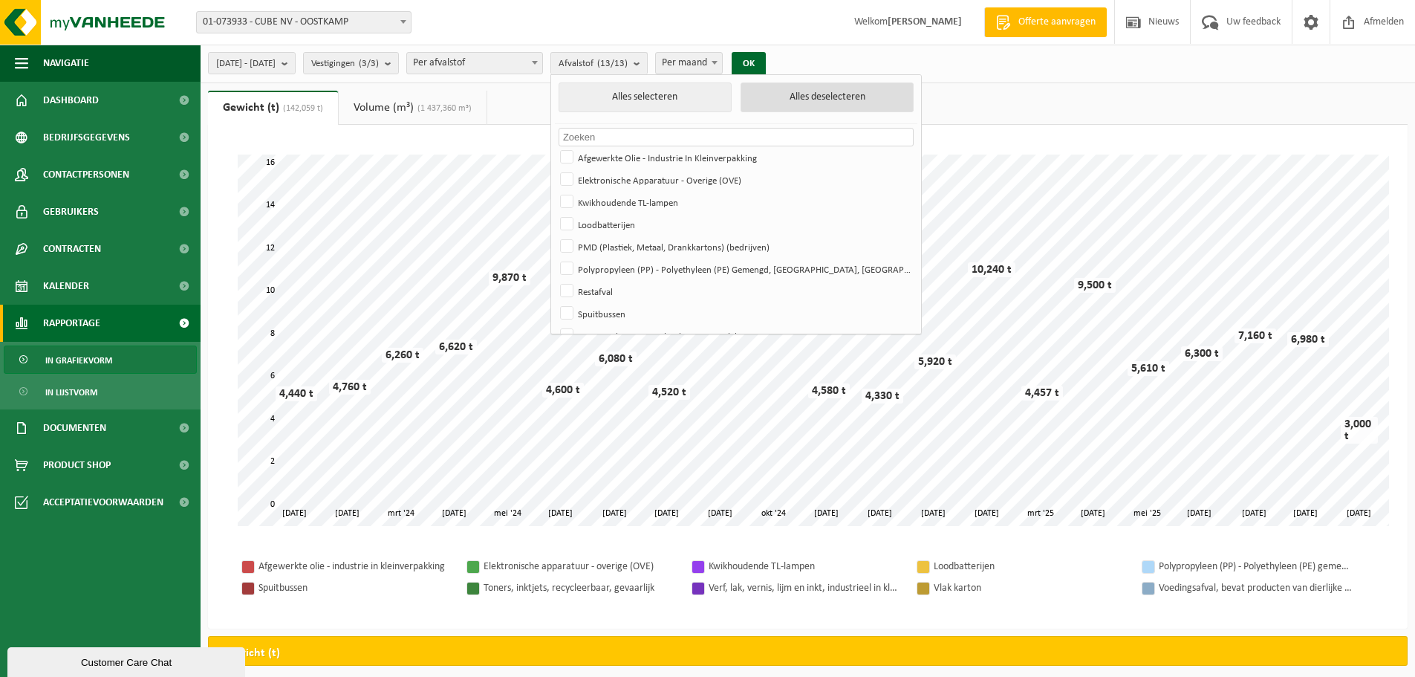
checkbox input "false"
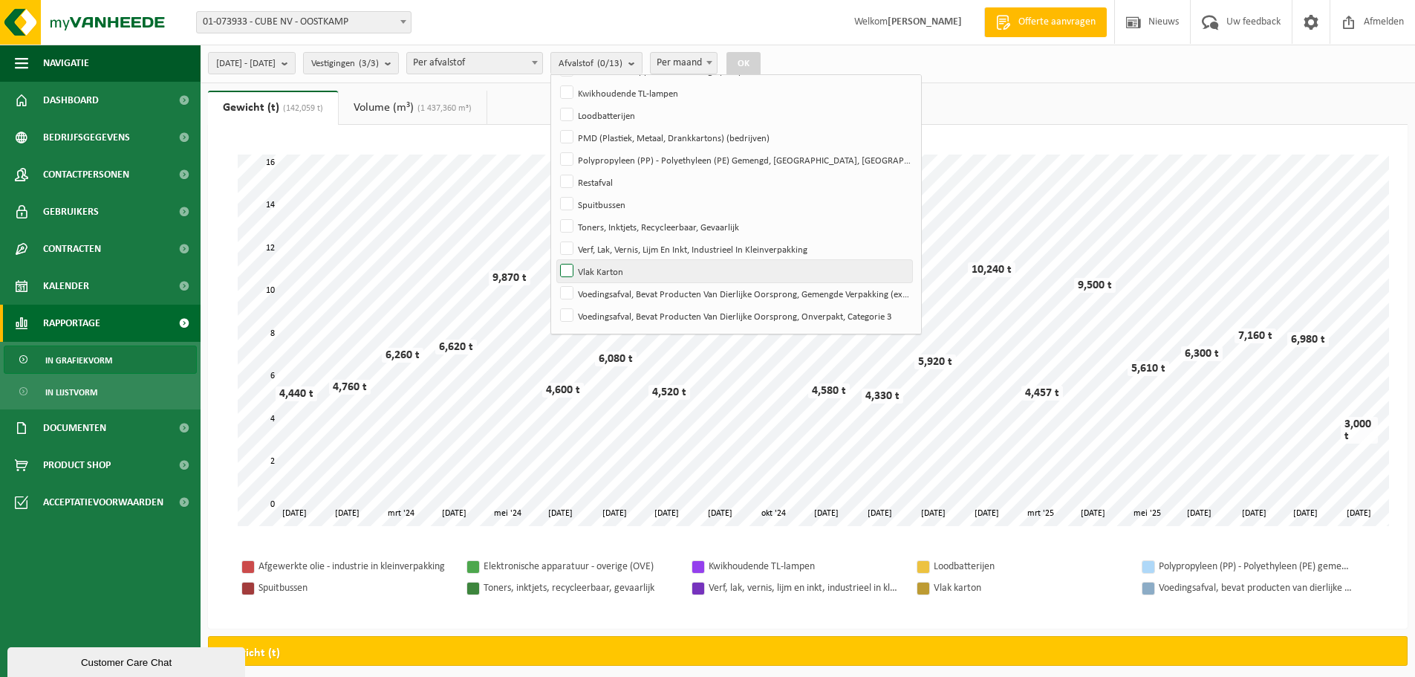
click at [629, 267] on label "Vlak Karton" at bounding box center [734, 271] width 355 height 22
click at [555, 260] on input "Vlak Karton" at bounding box center [554, 259] width 1 height 1
checkbox input "true"
click at [760, 58] on button "OK" at bounding box center [743, 64] width 34 height 24
